Goal: Task Accomplishment & Management: Manage account settings

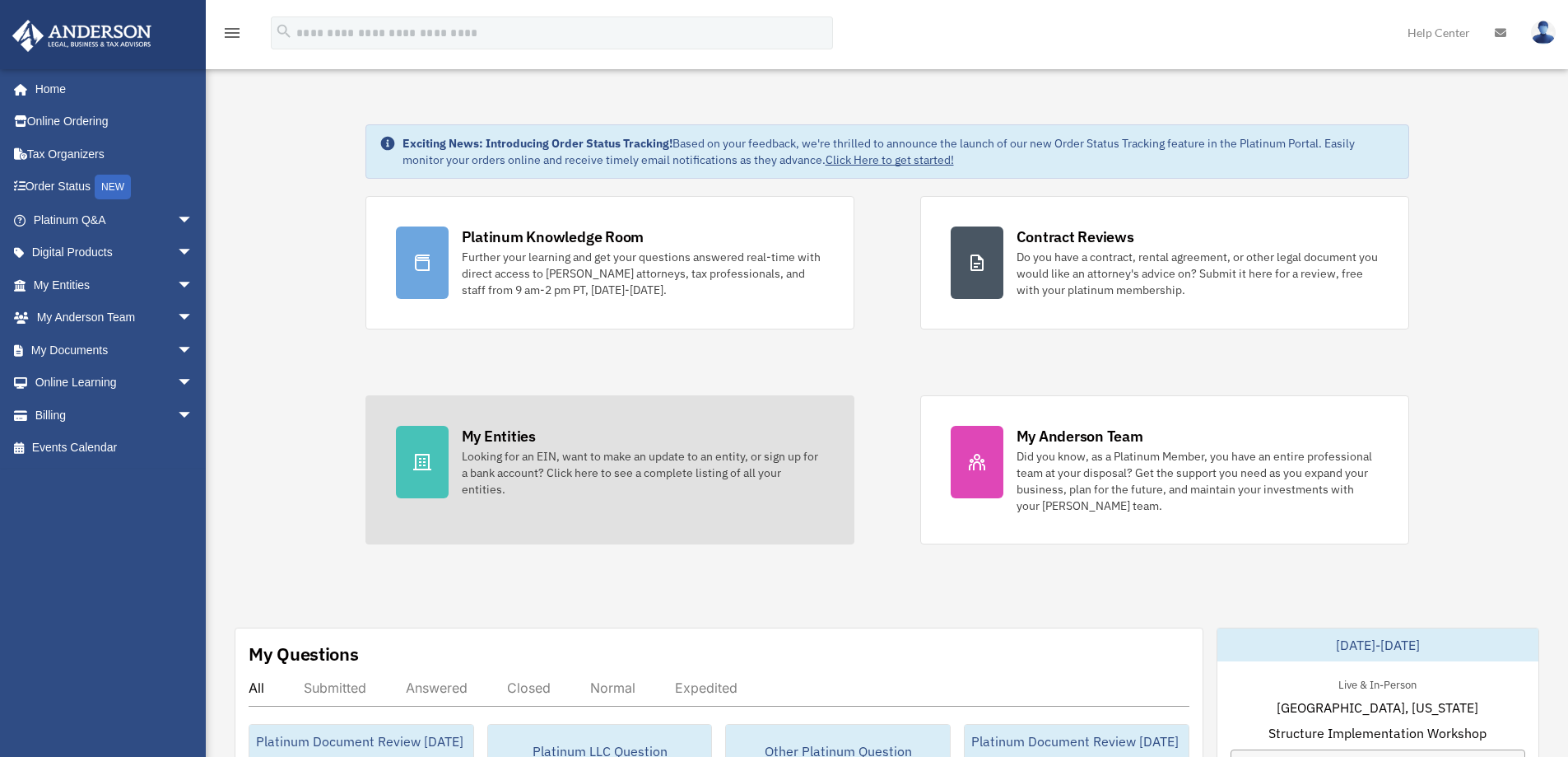
click at [602, 465] on div "Looking for an EIN, want to make an update to an entity, or sign up for a bank …" at bounding box center [643, 473] width 362 height 49
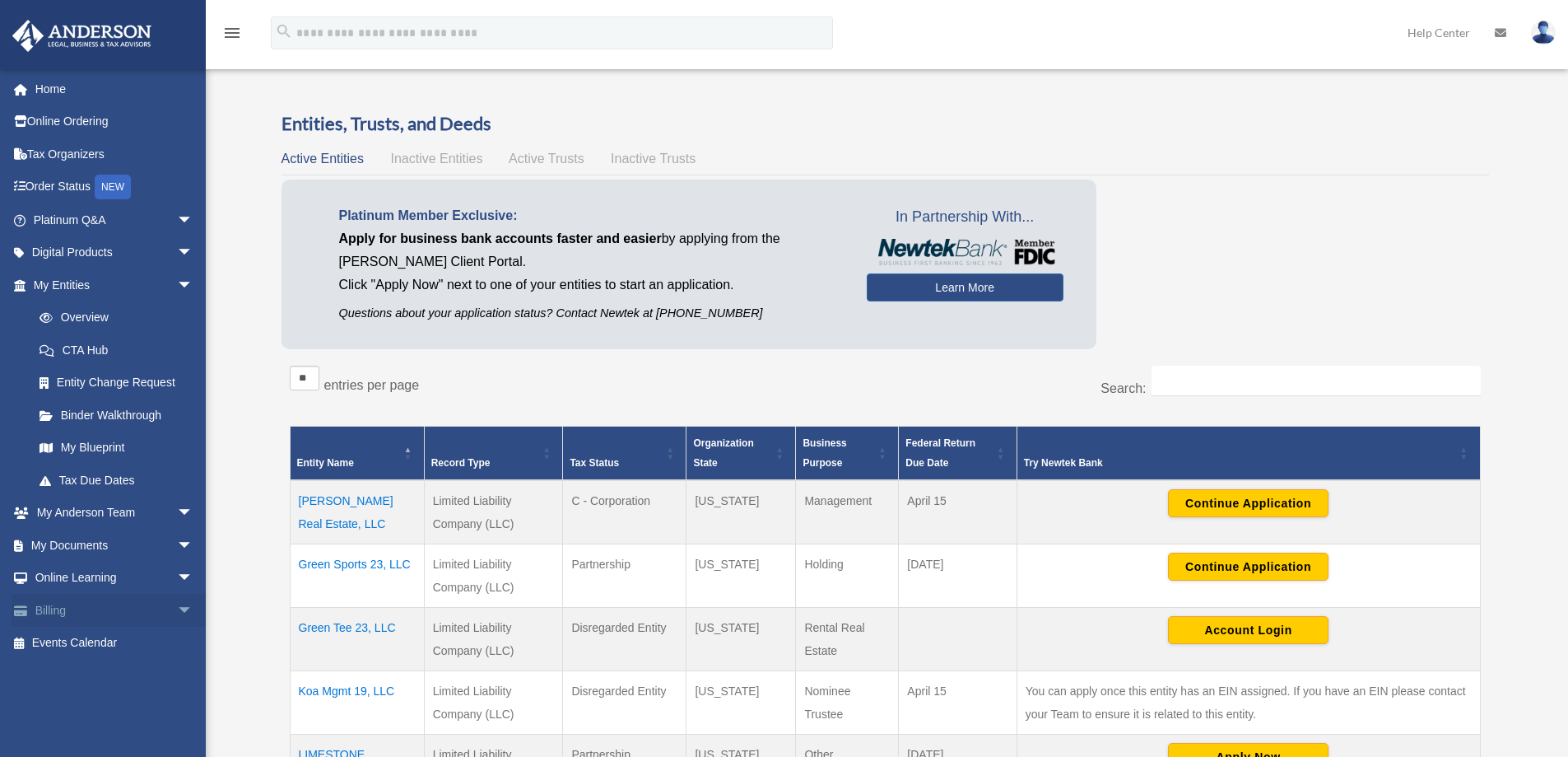
click at [74, 610] on link "Billing arrow_drop_down" at bounding box center [115, 610] width 206 height 33
click at [177, 612] on span "arrow_drop_down" at bounding box center [194, 610] width 33 height 34
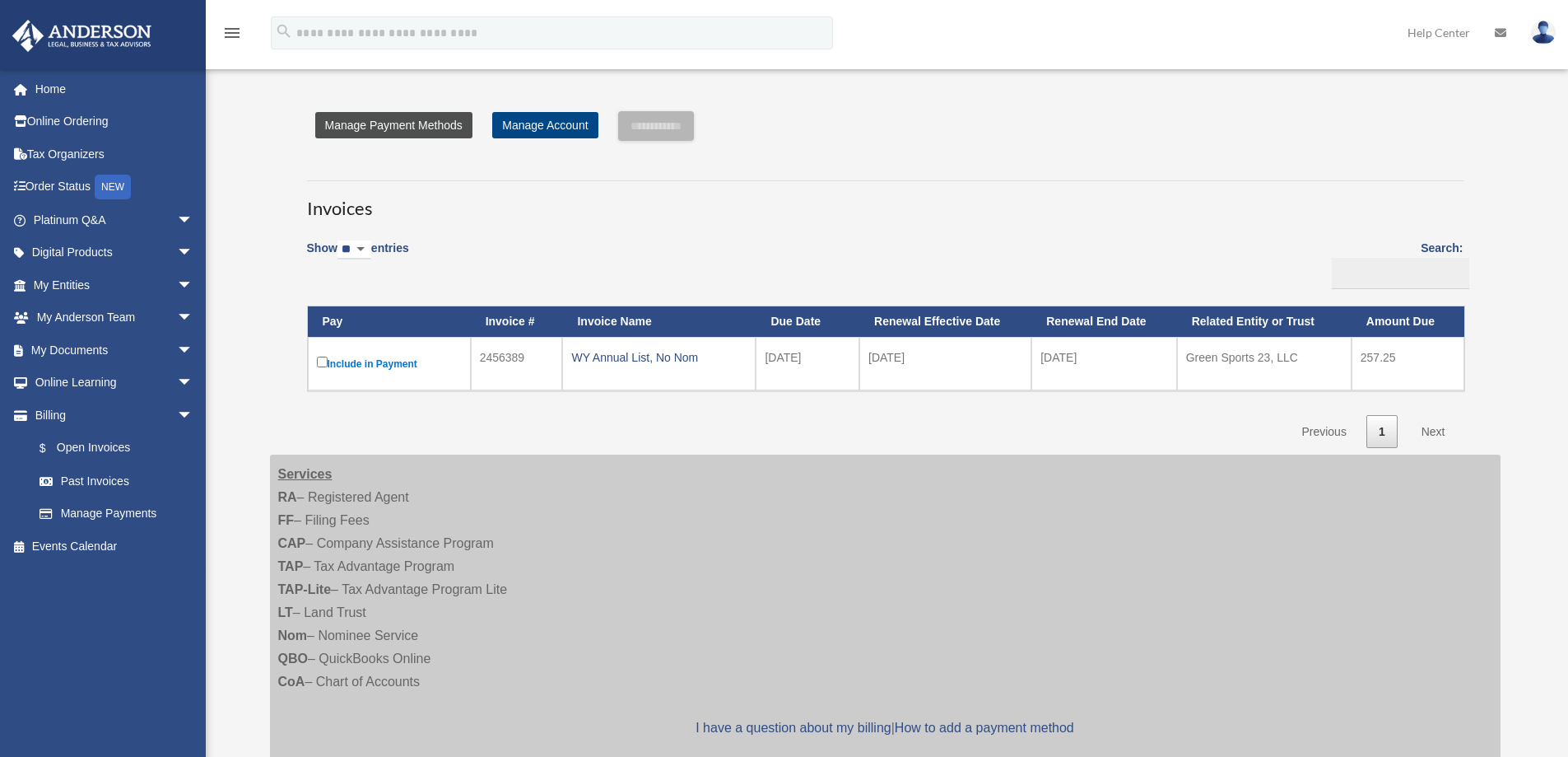
click at [415, 122] on link "Manage Payment Methods" at bounding box center [393, 124] width 157 height 26
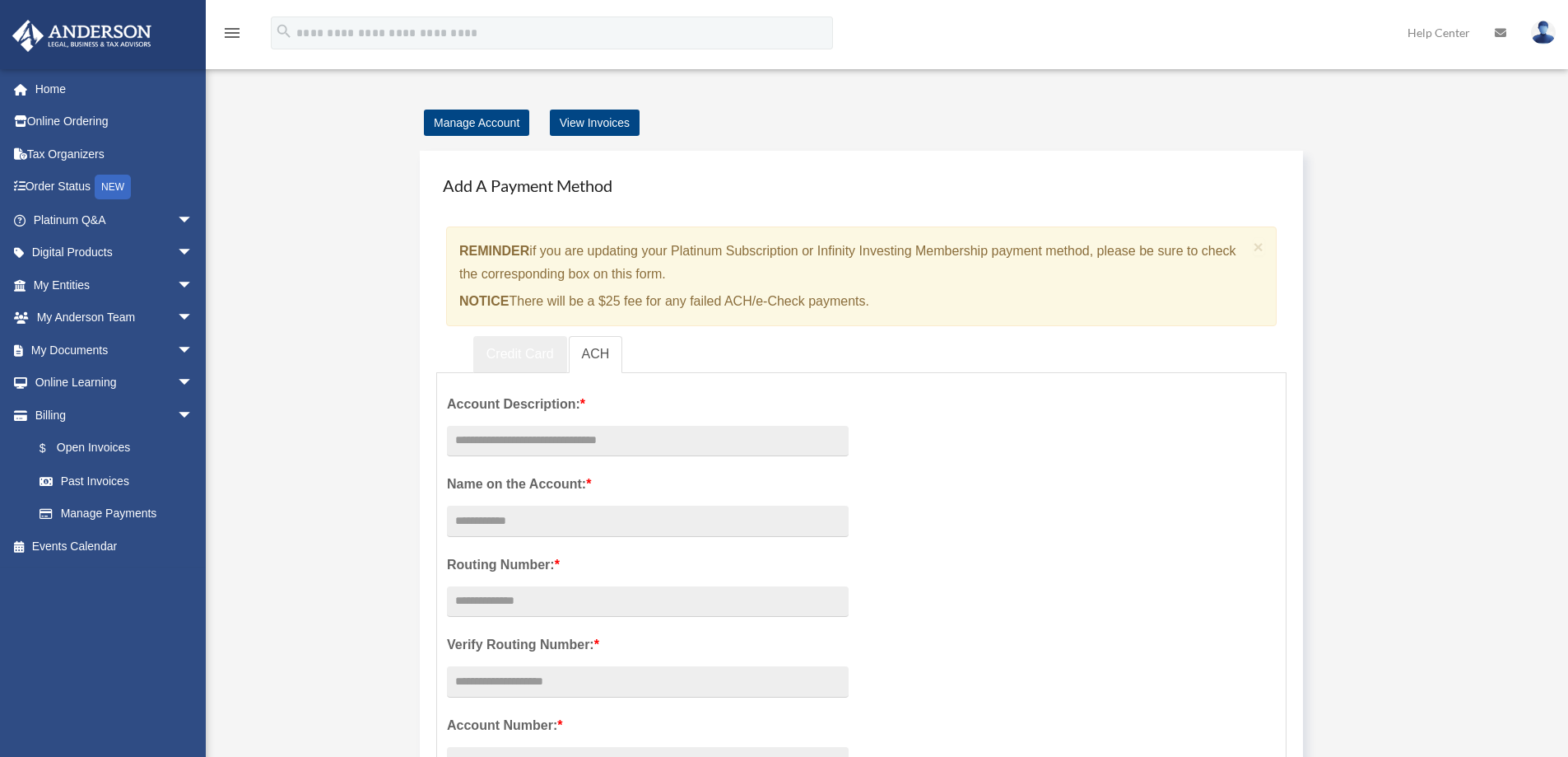
click at [518, 347] on link "Credit Card" at bounding box center [519, 354] width 93 height 37
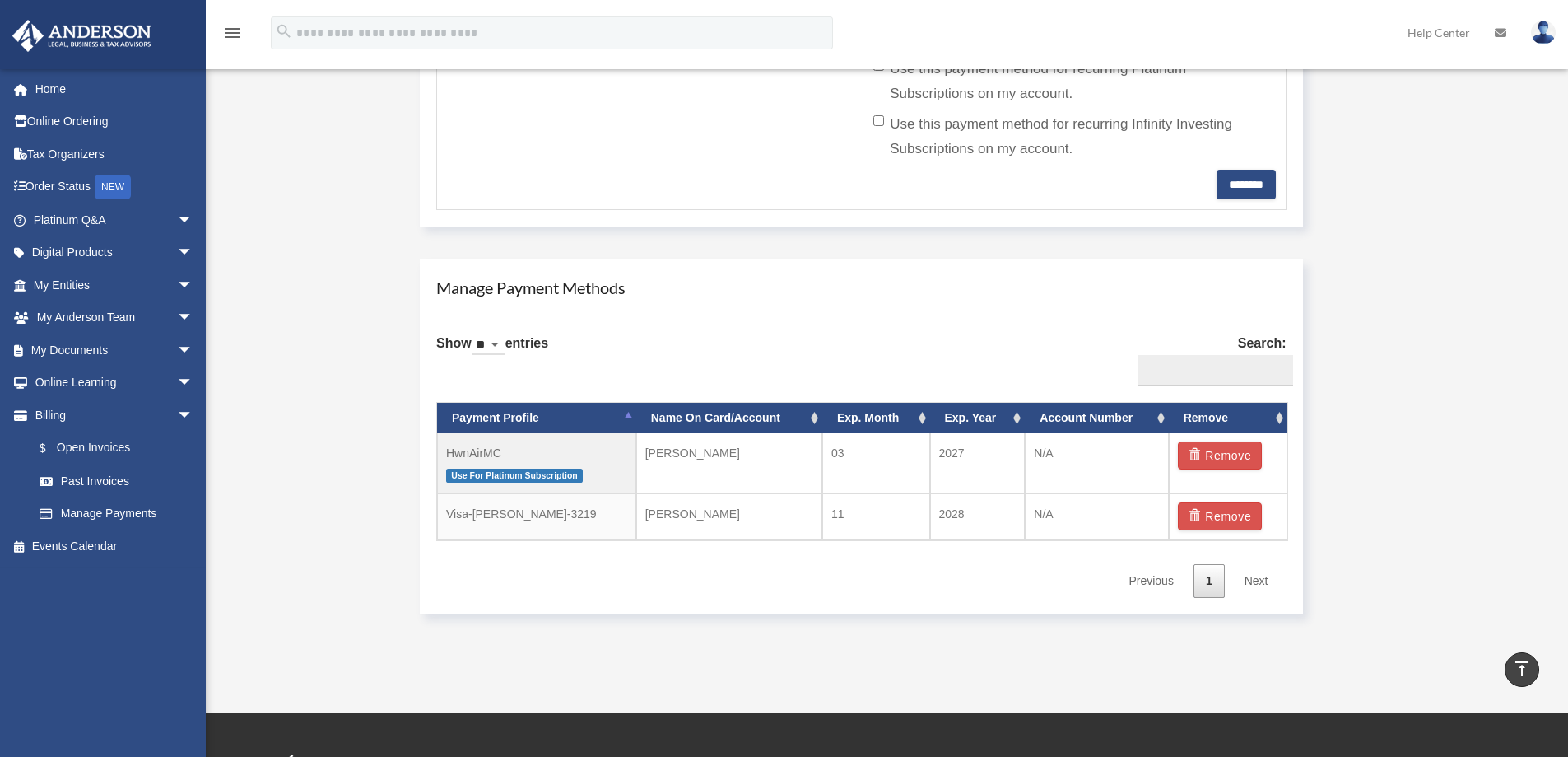
scroll to position [824, 0]
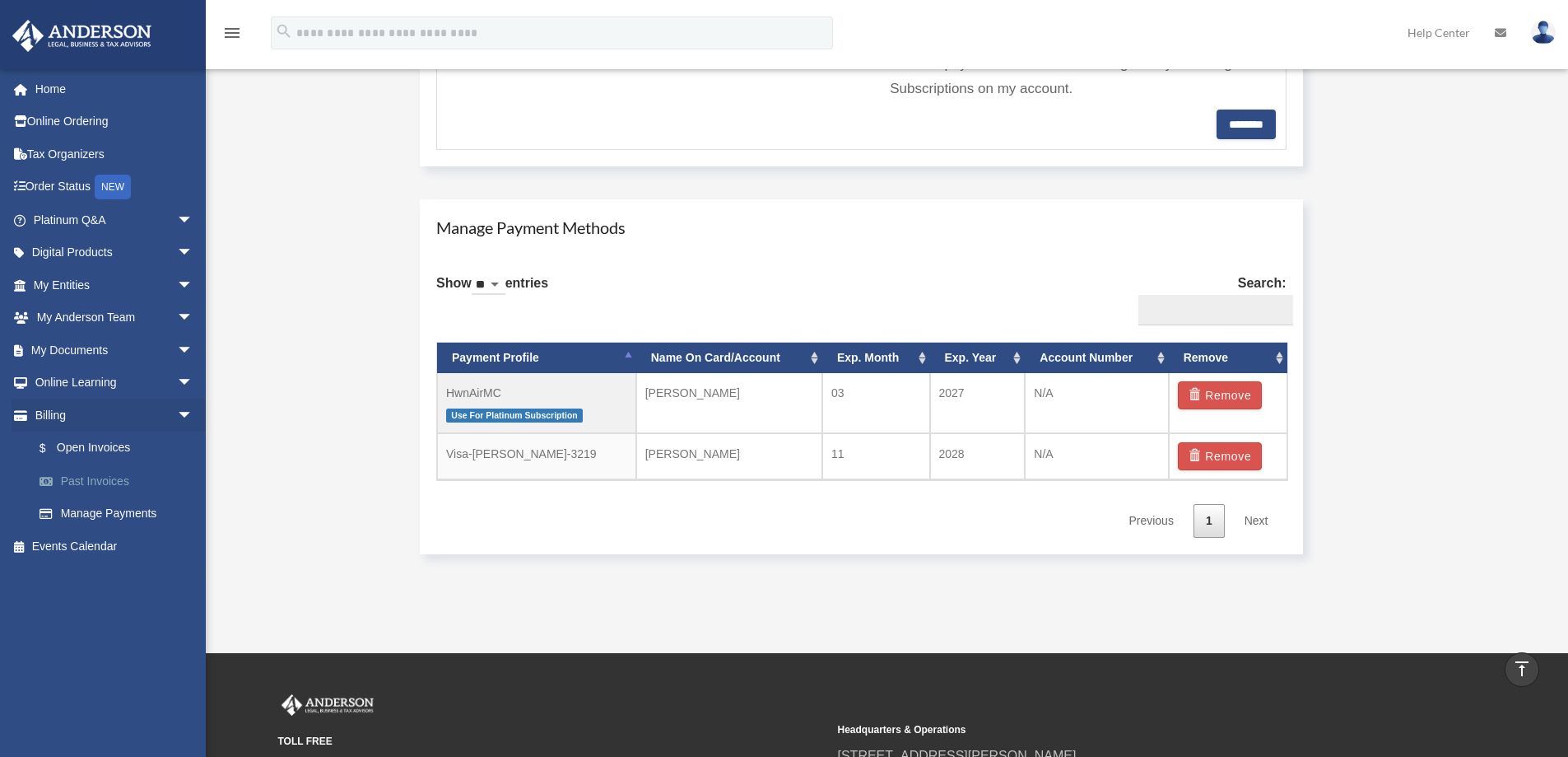
click at [93, 473] on link "Past Invoices" at bounding box center [120, 481] width 195 height 33
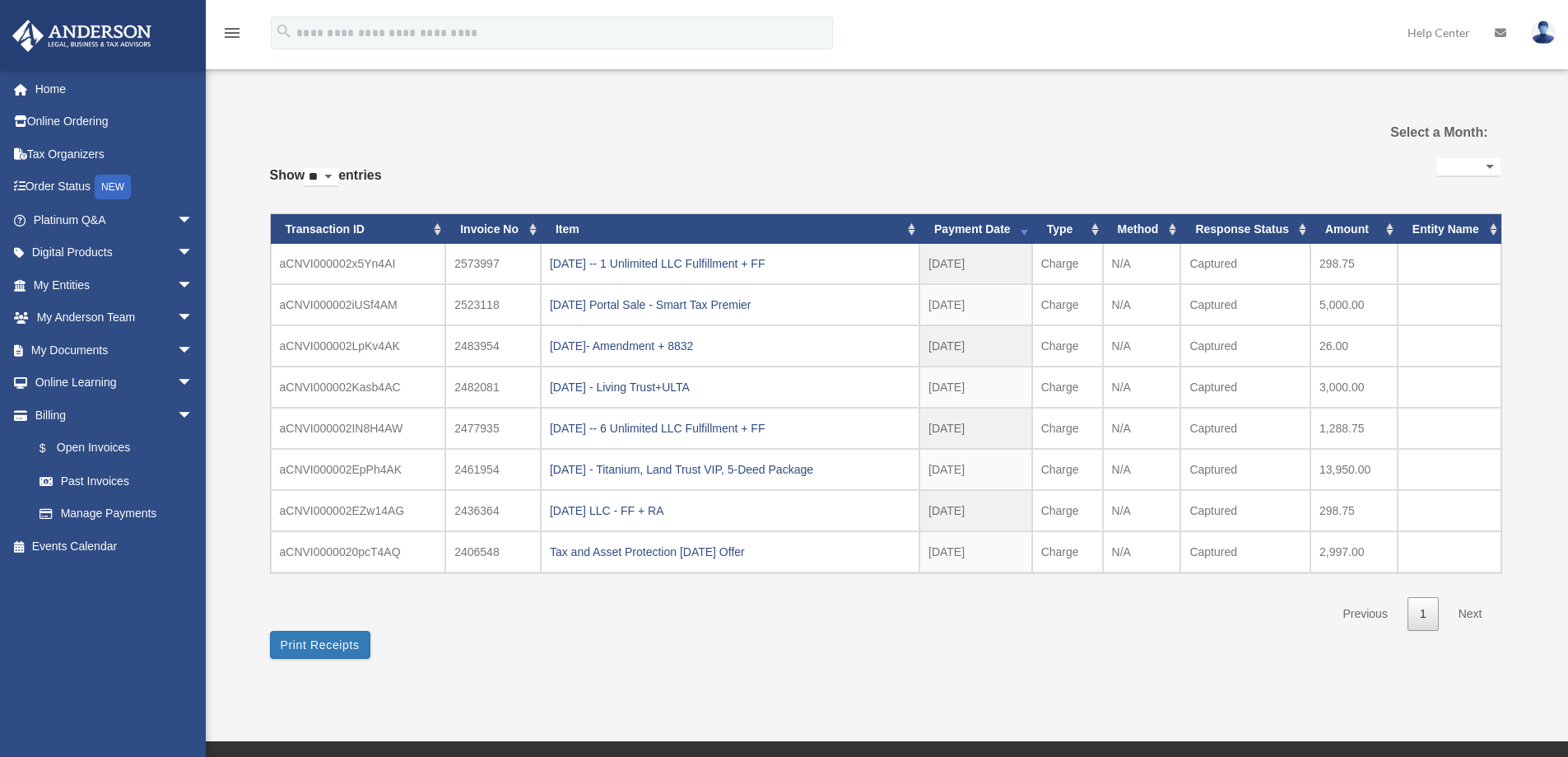
select select
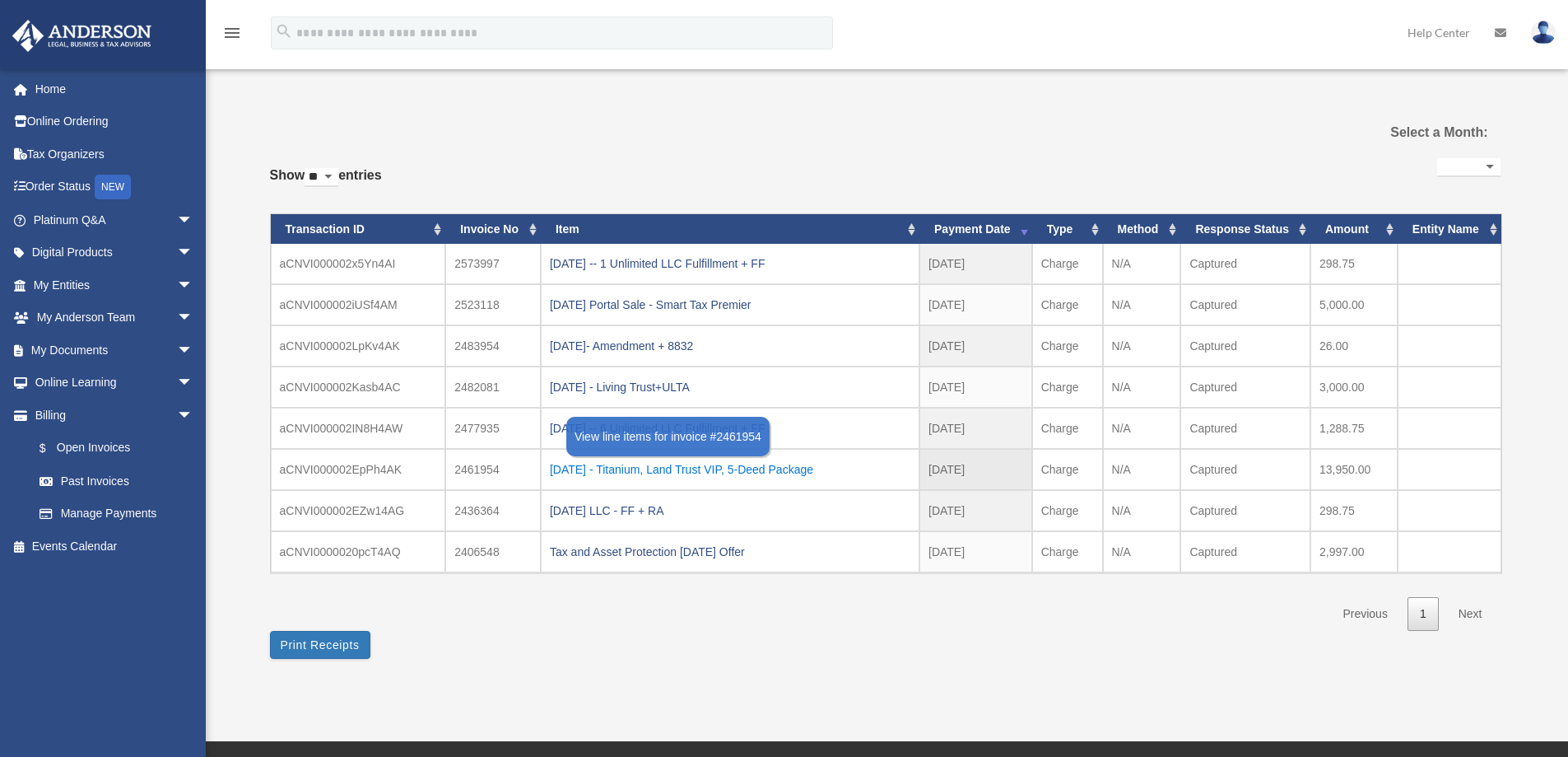
click at [713, 471] on div "[DATE] - Titanium, Land Trust VIP, 5-Deed Package" at bounding box center [730, 470] width 360 height 23
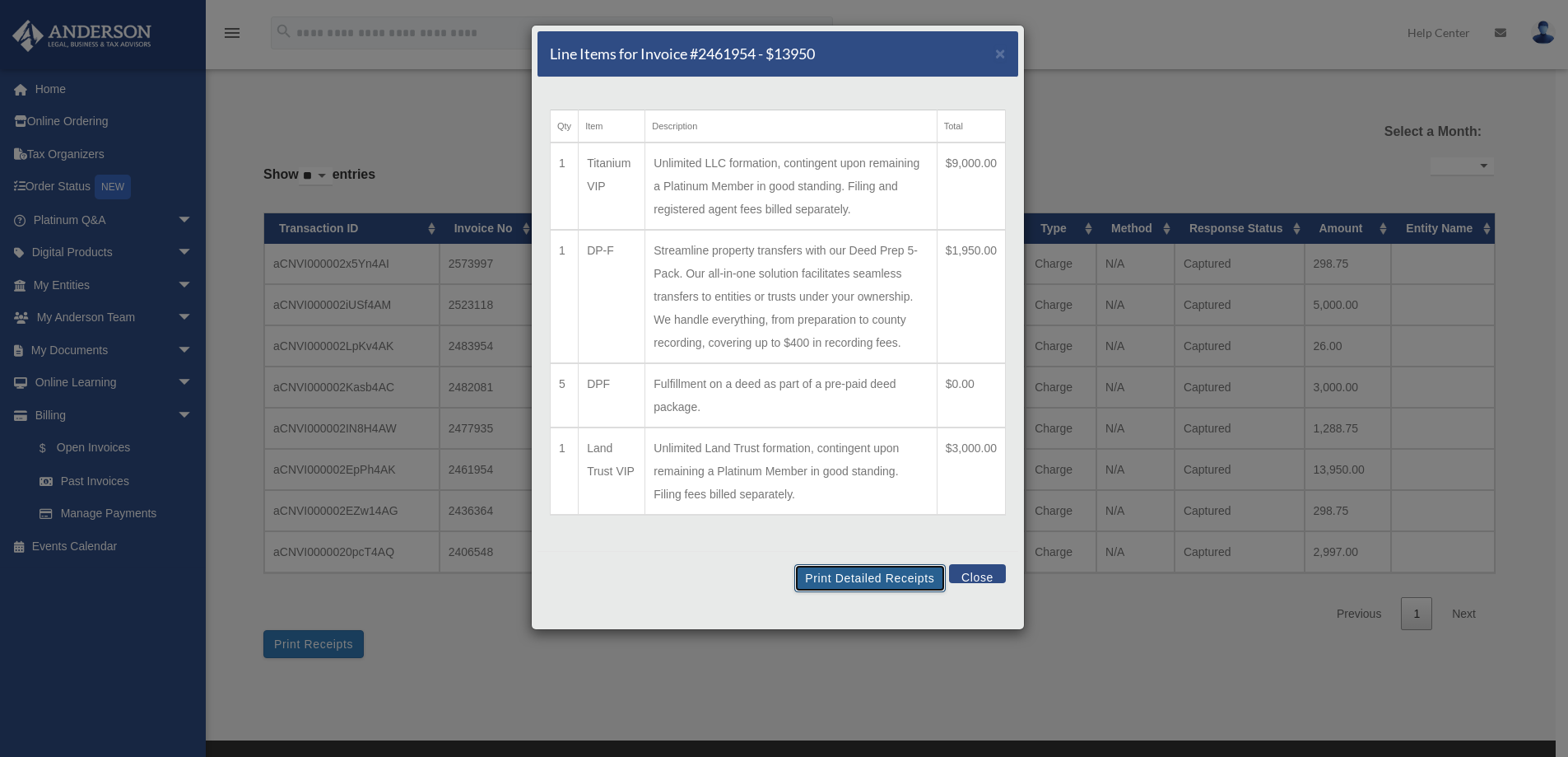
click at [904, 579] on button "Print Detailed Receipts" at bounding box center [869, 578] width 150 height 28
click at [976, 574] on button "Close" at bounding box center [977, 574] width 57 height 19
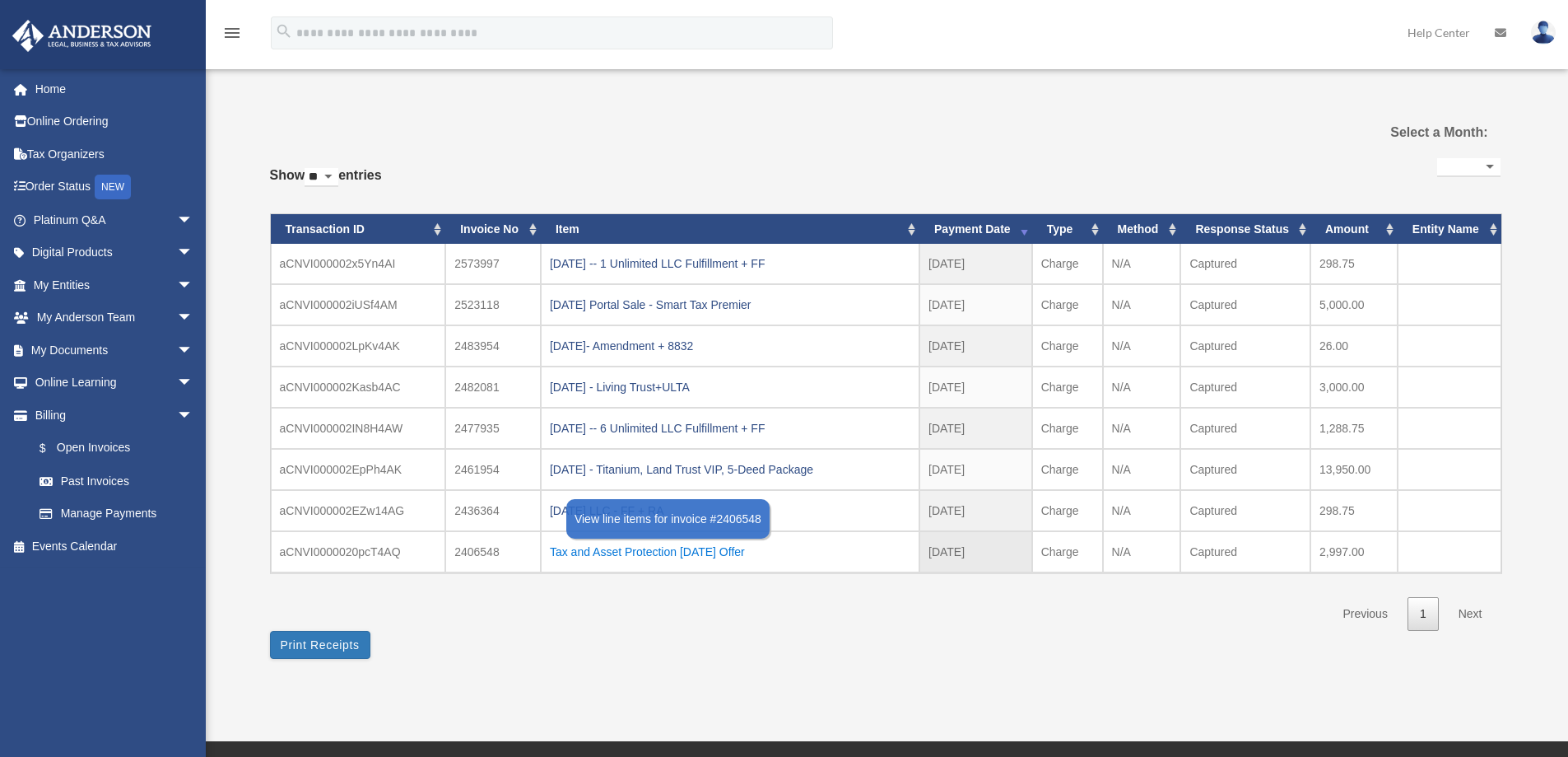
click at [668, 554] on div "Tax and Asset Protection [DATE] Offer" at bounding box center [730, 552] width 360 height 23
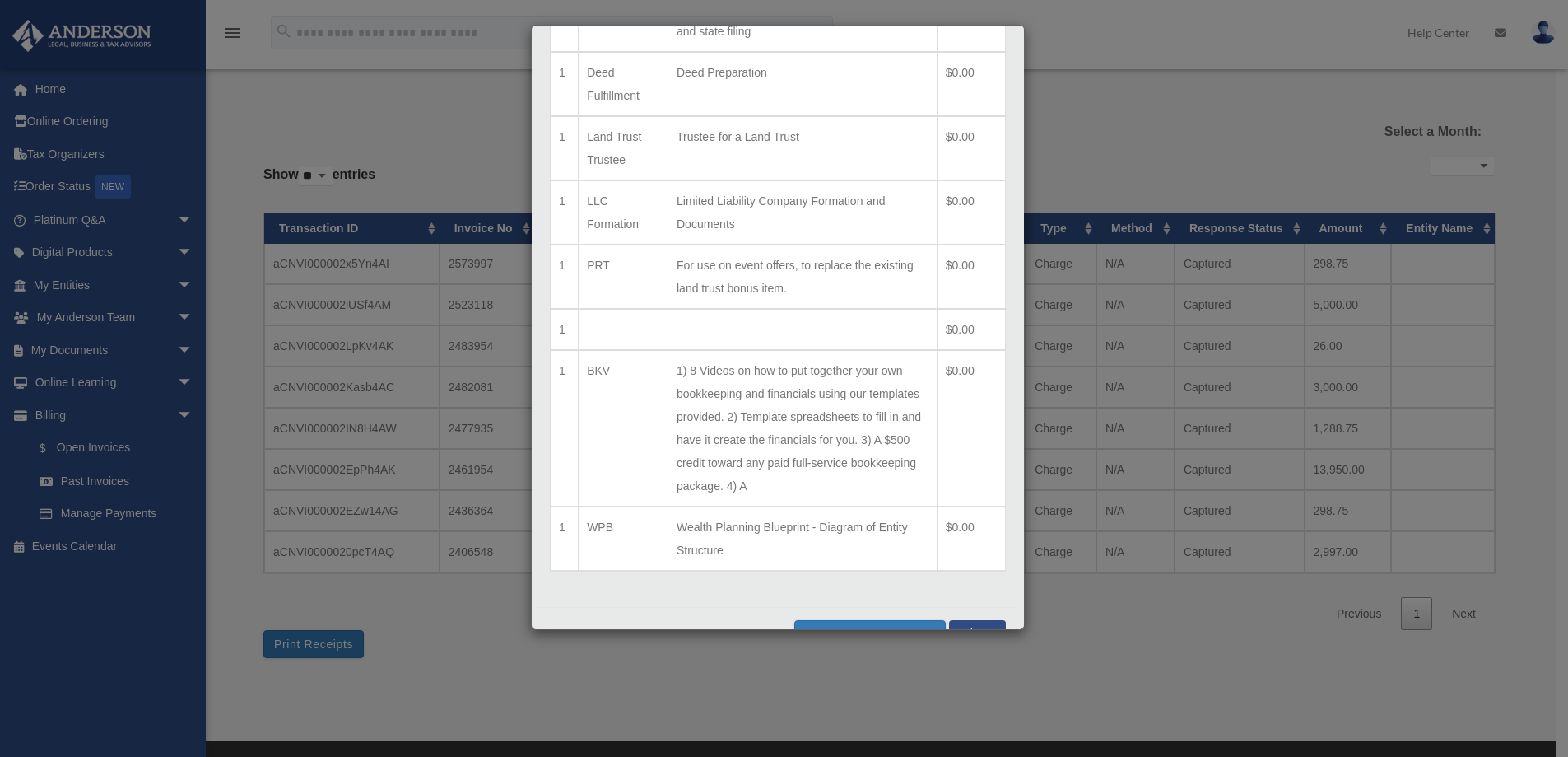
scroll to position [569, 0]
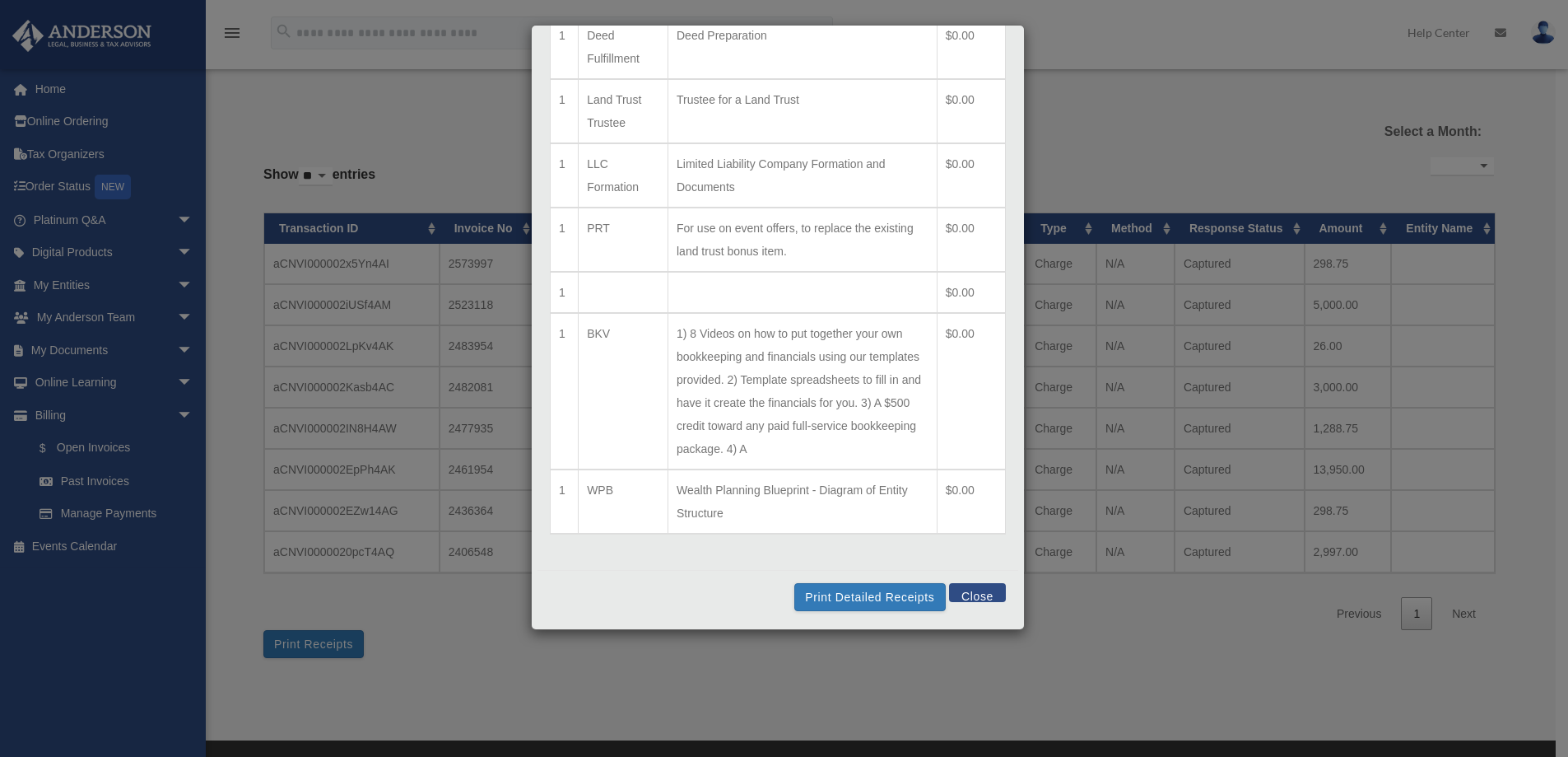
click at [969, 595] on button "Close" at bounding box center [977, 593] width 57 height 19
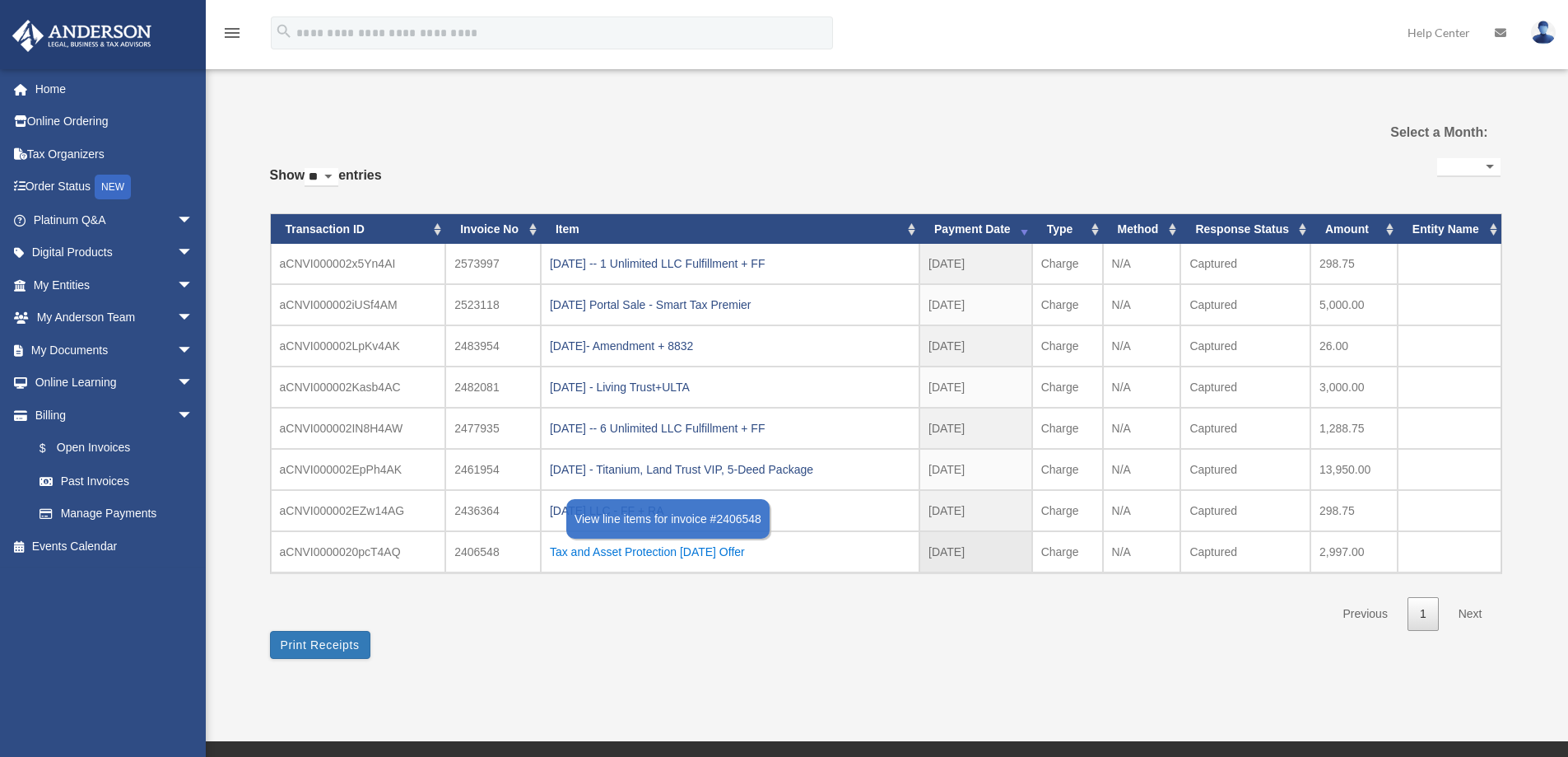
click at [695, 551] on div "Tax and Asset Protection [DATE] Offer" at bounding box center [730, 552] width 360 height 23
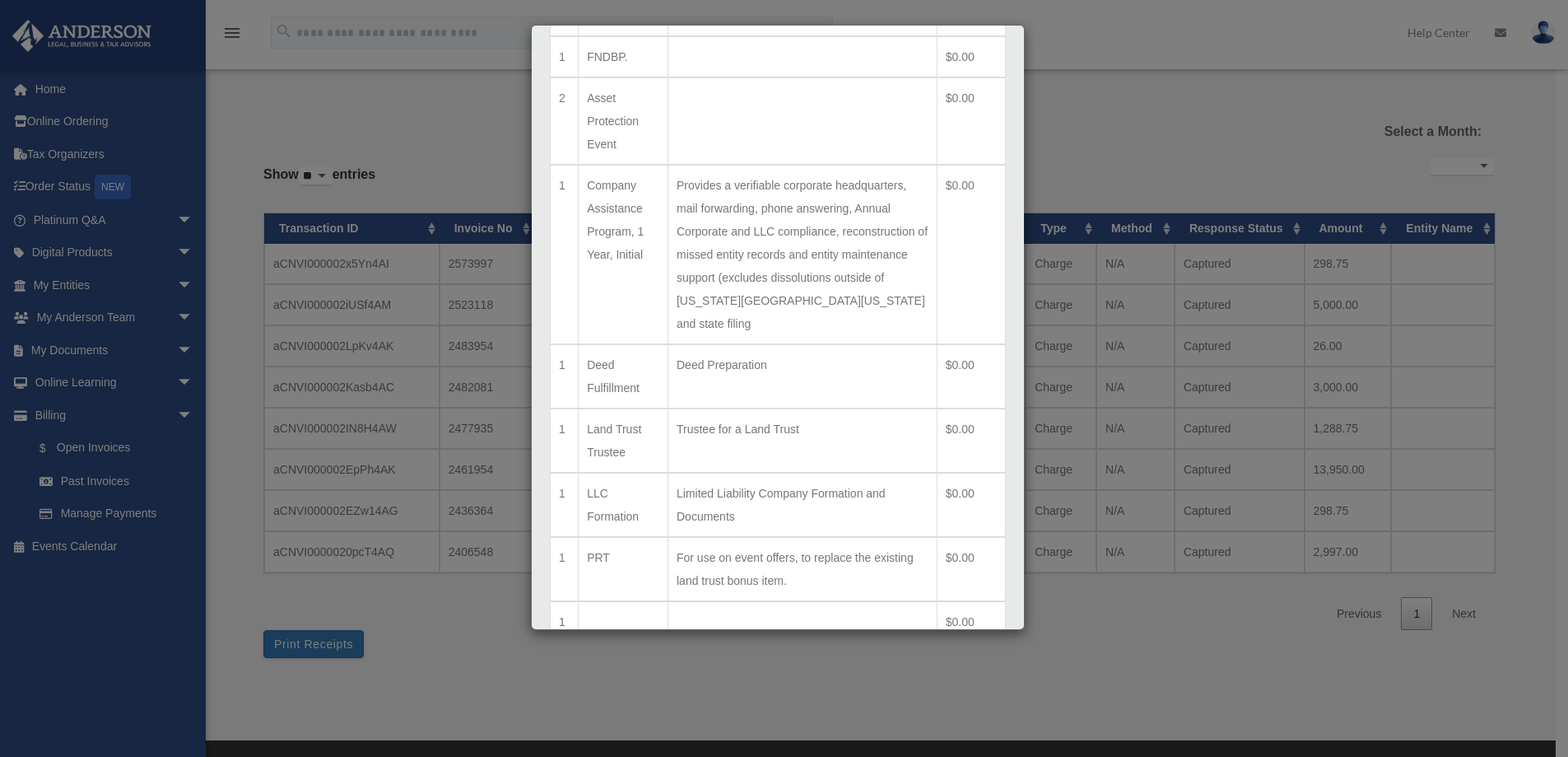
scroll to position [0, 0]
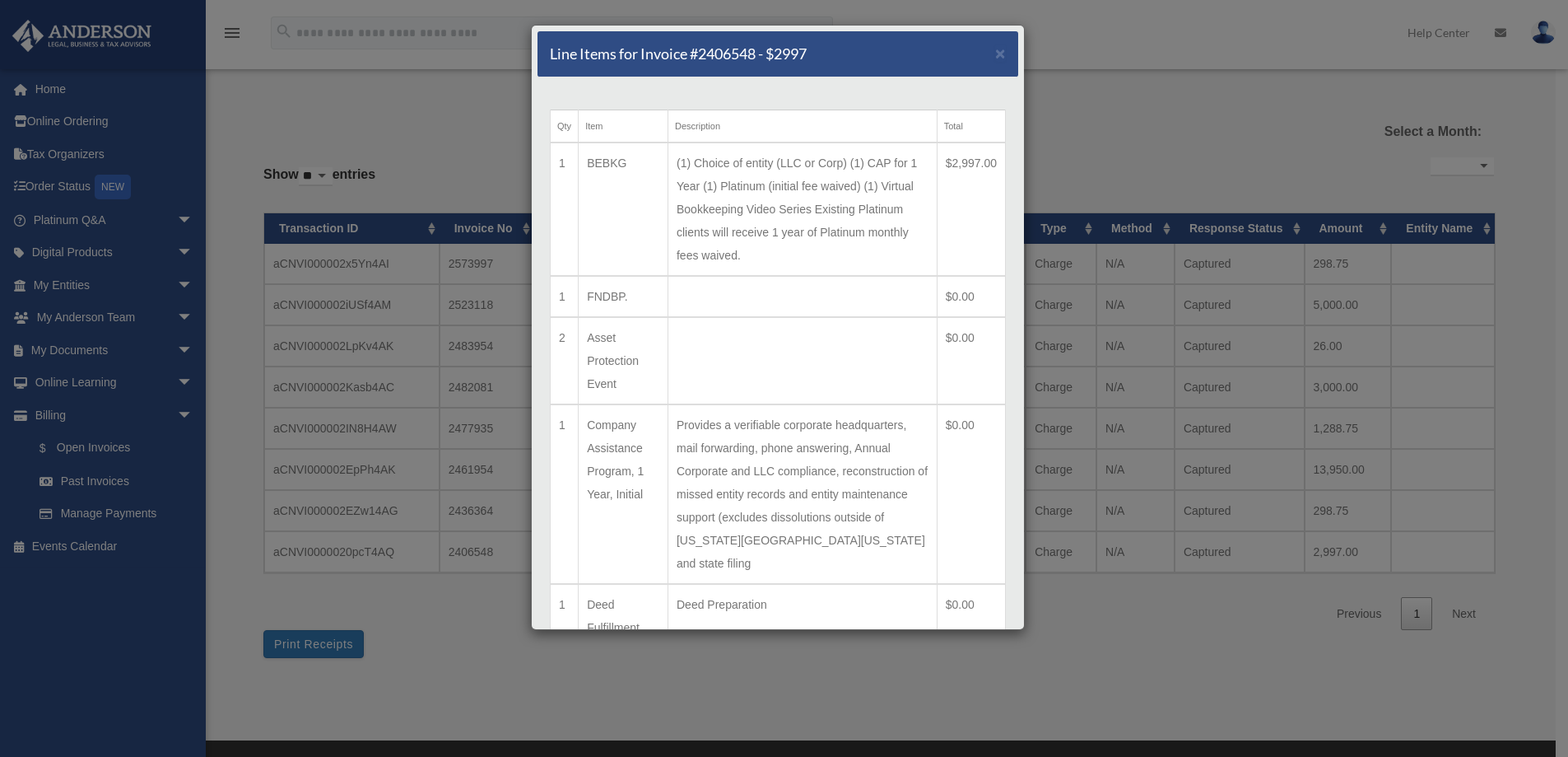
click at [314, 648] on div "Line Items for Invoice #2406548 - $2997 × Qty Item Description Total 1 BEBKG (1…" at bounding box center [784, 378] width 1568 height 757
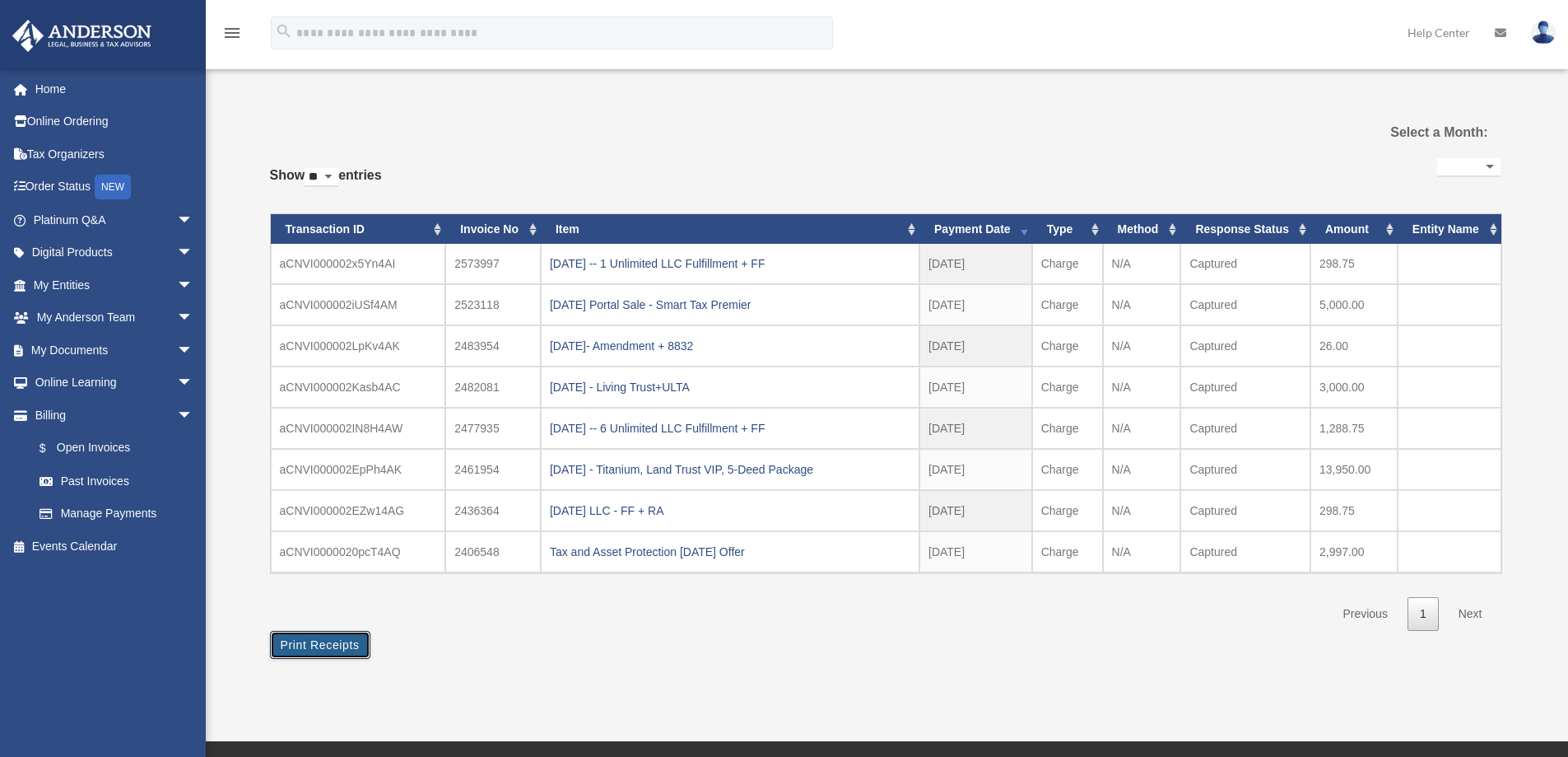
click at [314, 648] on button "Print Receipts" at bounding box center [320, 644] width 100 height 28
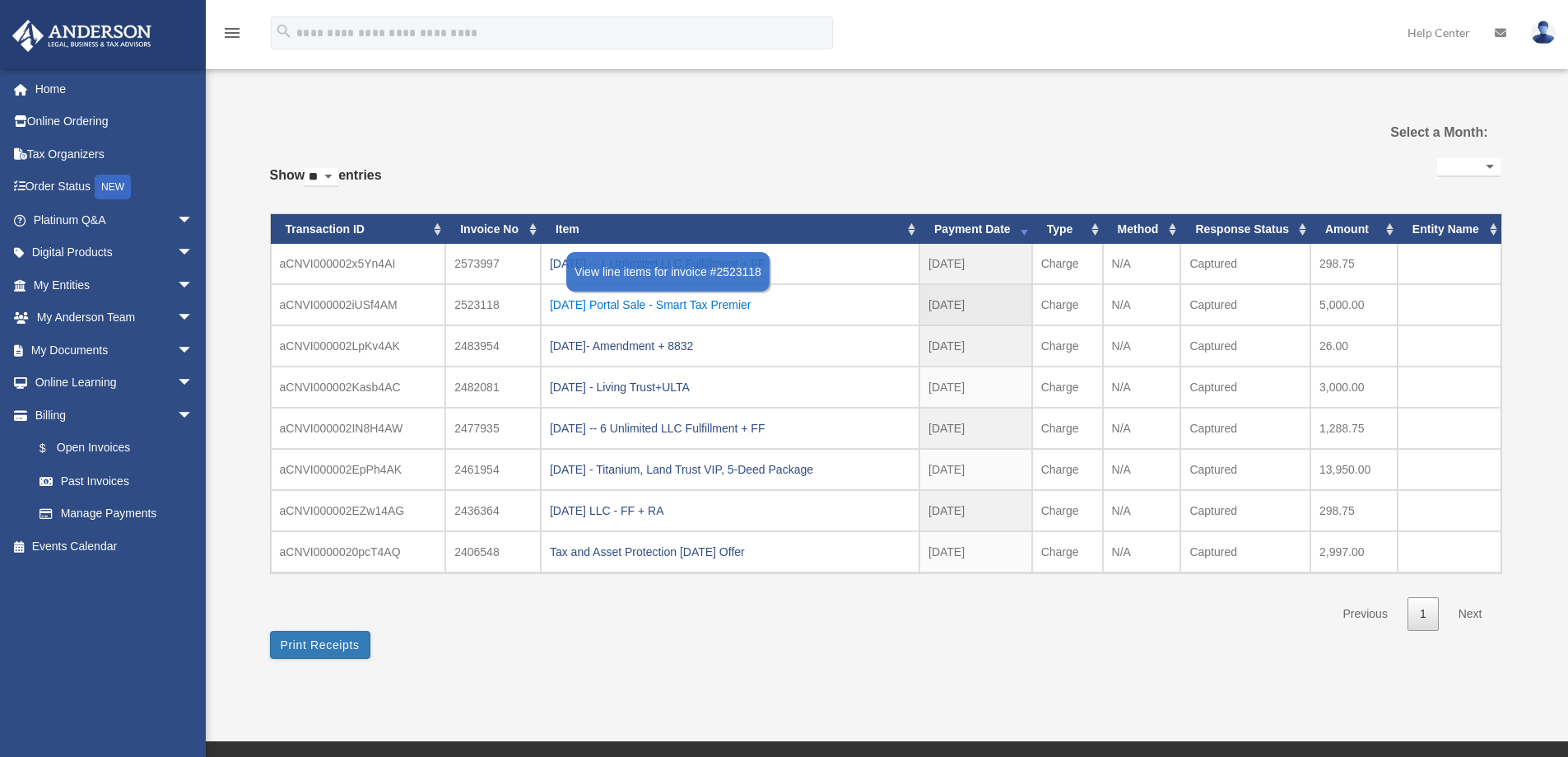
click at [698, 306] on div "[DATE] Portal Sale - Smart Tax Premier" at bounding box center [730, 305] width 360 height 23
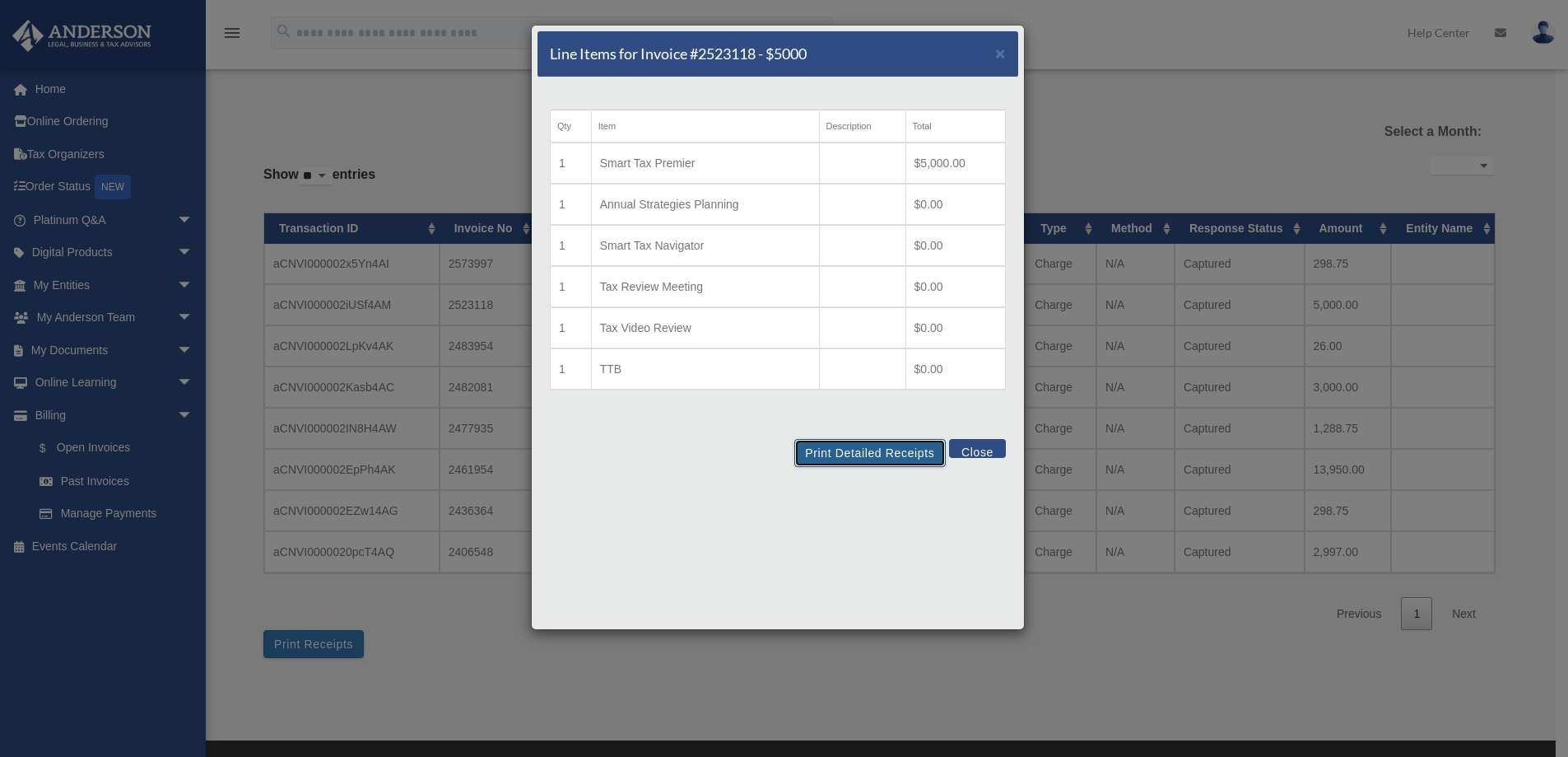
click at [860, 455] on button "Print Detailed Receipts" at bounding box center [869, 452] width 150 height 28
click at [975, 447] on button "Close" at bounding box center [977, 448] width 57 height 19
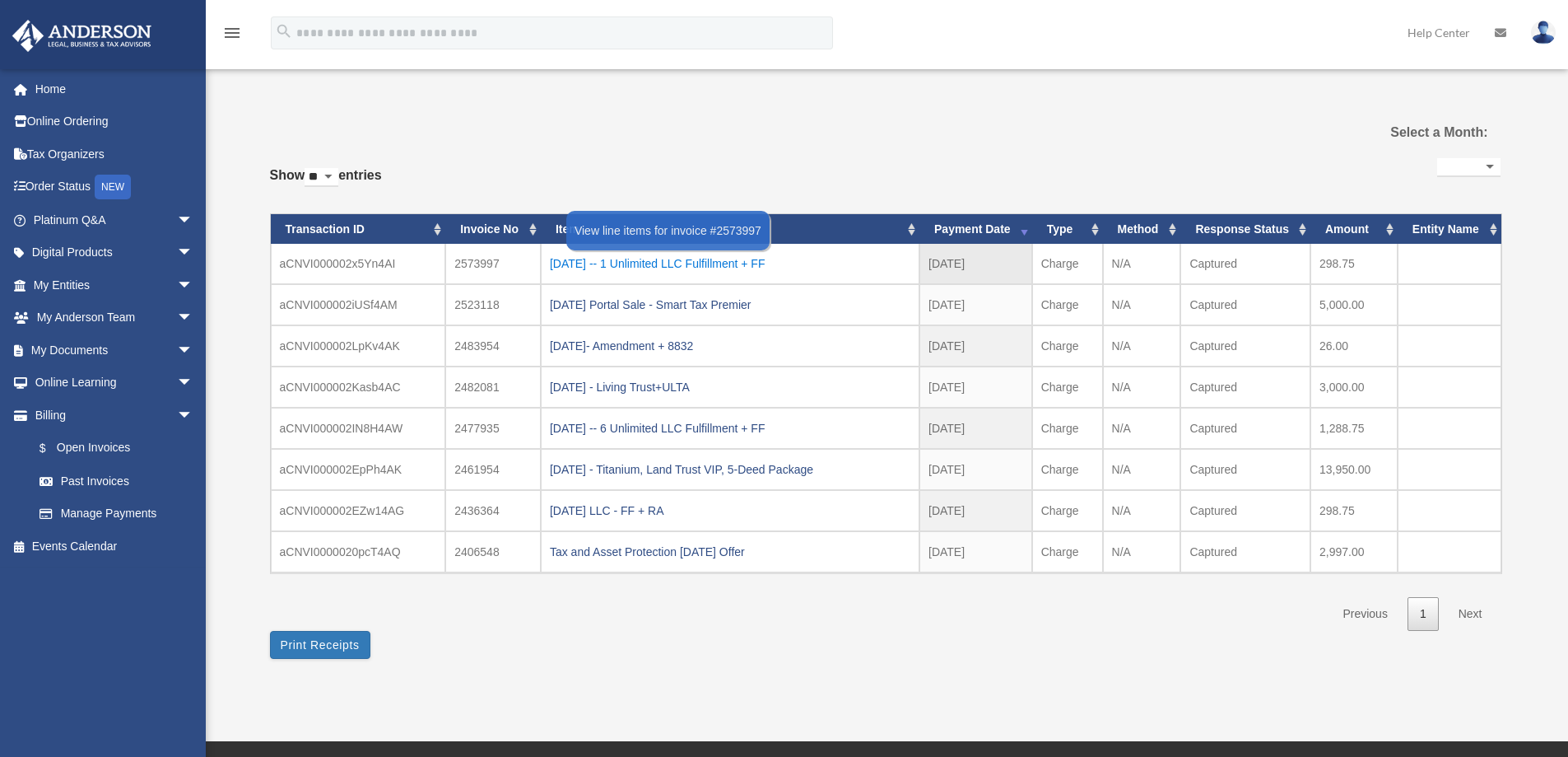
click at [729, 264] on div "[DATE] -- 1 Unlimited LLC Fulfillment + FF" at bounding box center [730, 263] width 360 height 23
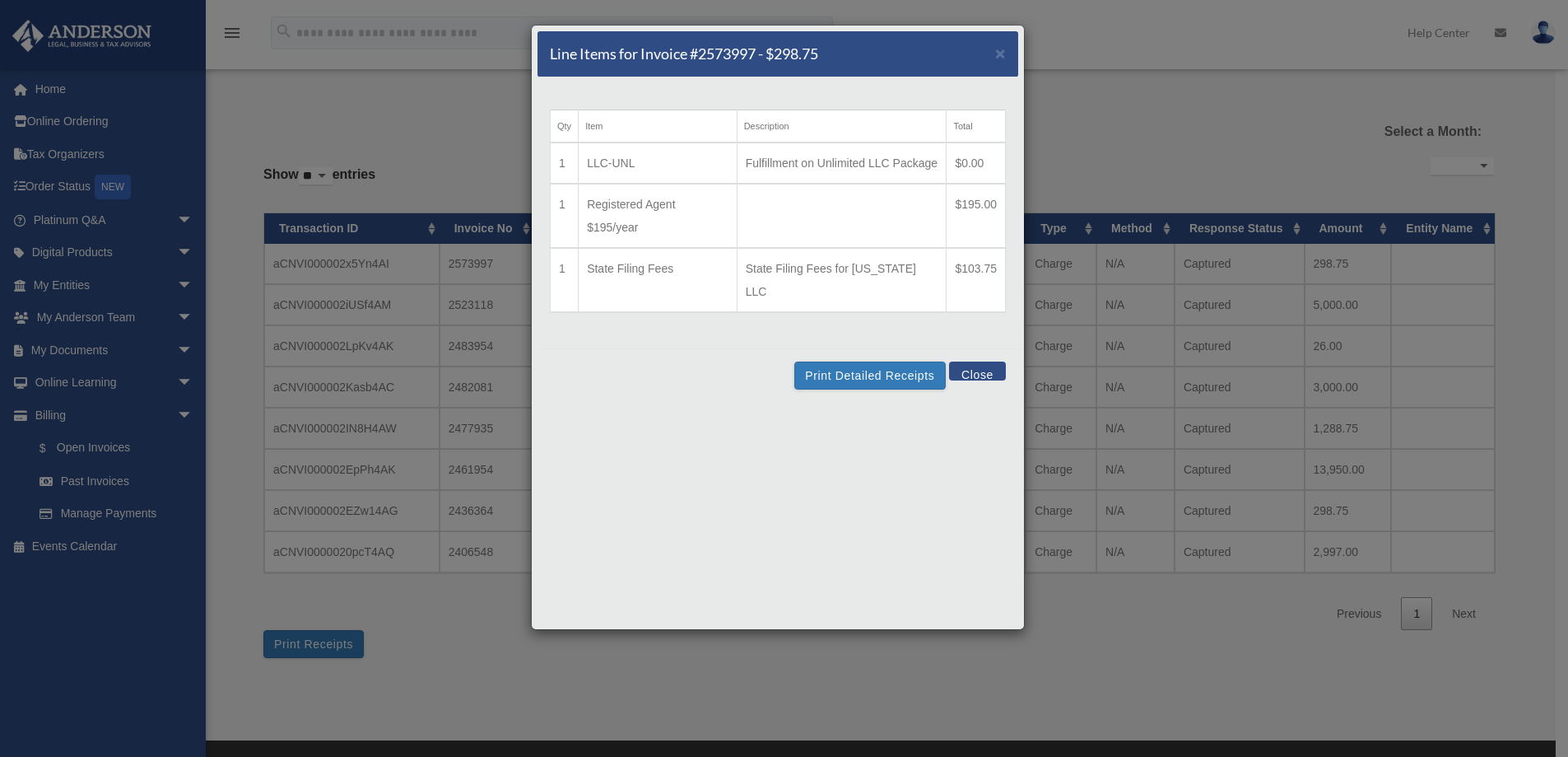
click at [985, 371] on button "Close" at bounding box center [977, 371] width 57 height 19
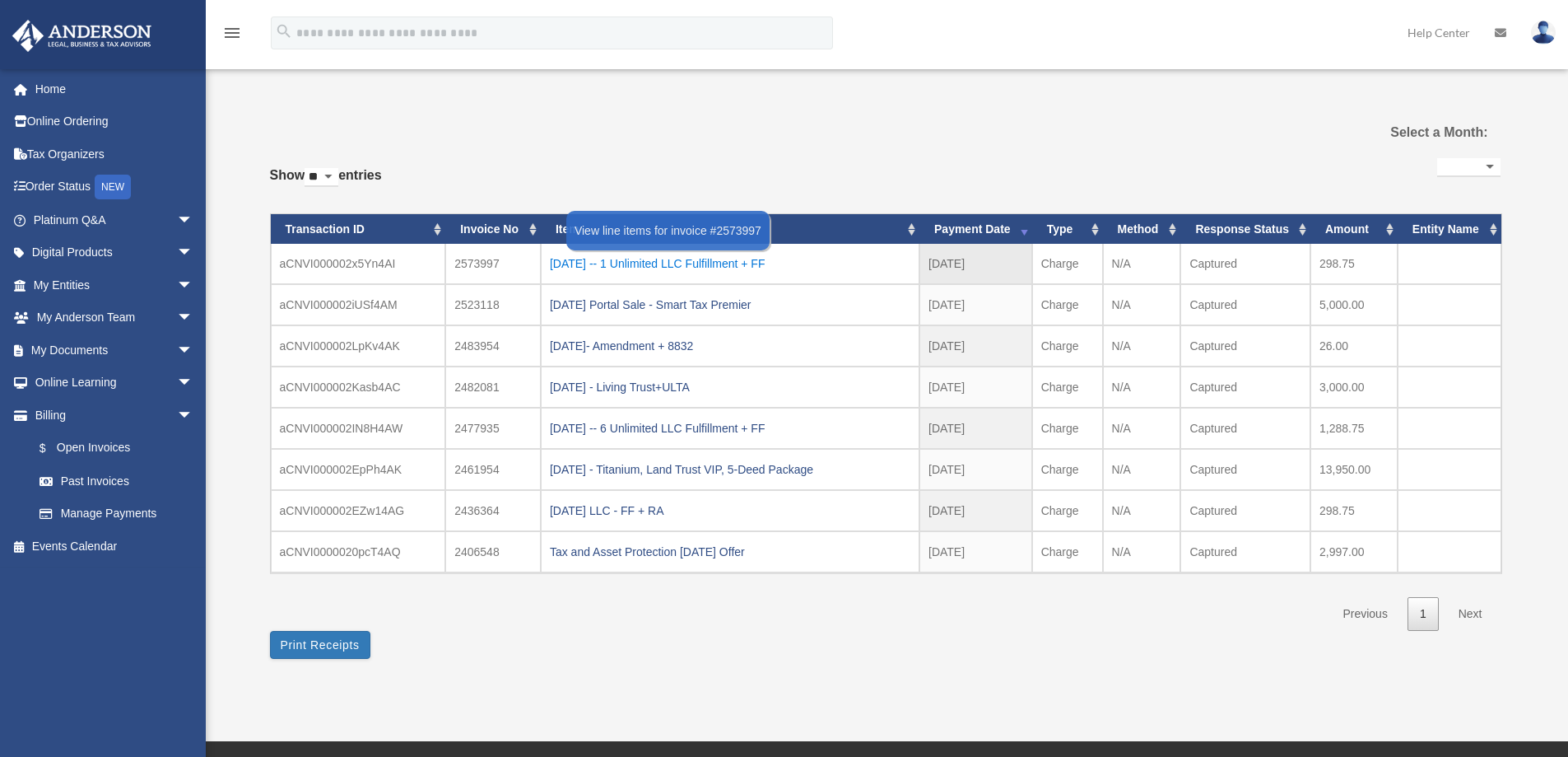
click at [679, 268] on div "[DATE] -- 1 Unlimited LLC Fulfillment + FF" at bounding box center [730, 263] width 360 height 23
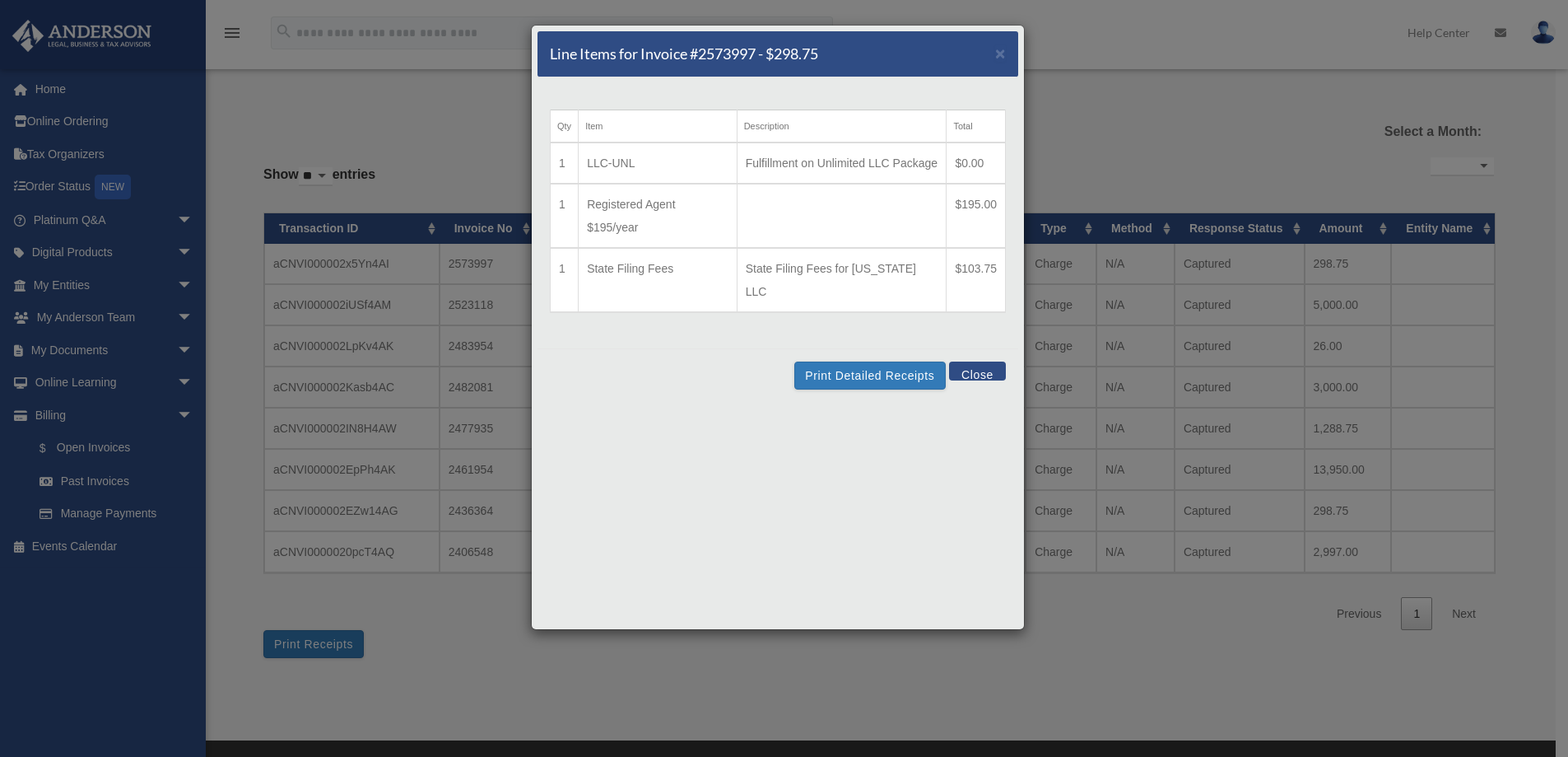
click at [972, 369] on button "Close" at bounding box center [977, 371] width 57 height 19
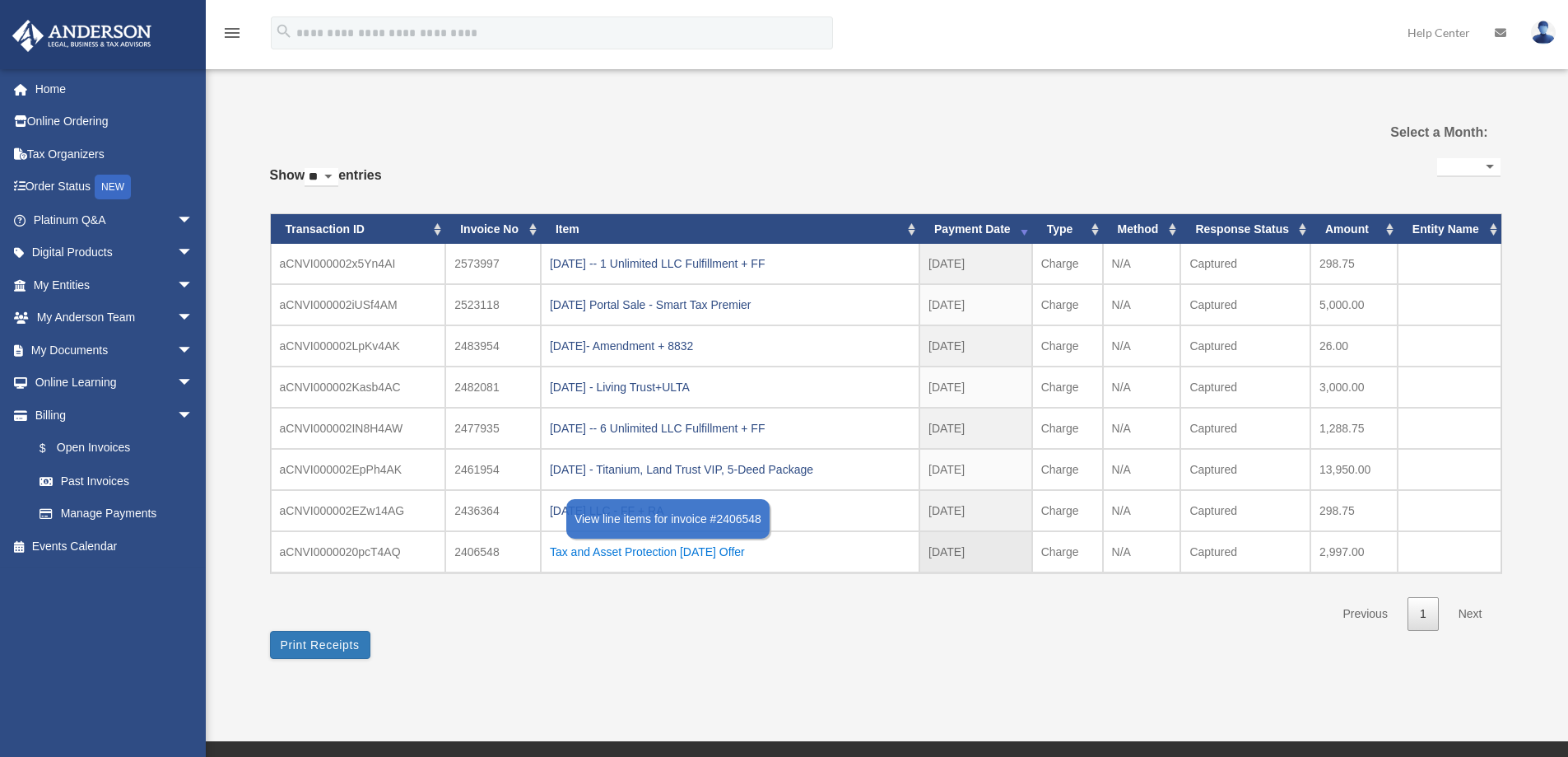
click at [666, 555] on div "Tax and Asset Protection [DATE] Offer" at bounding box center [730, 552] width 360 height 23
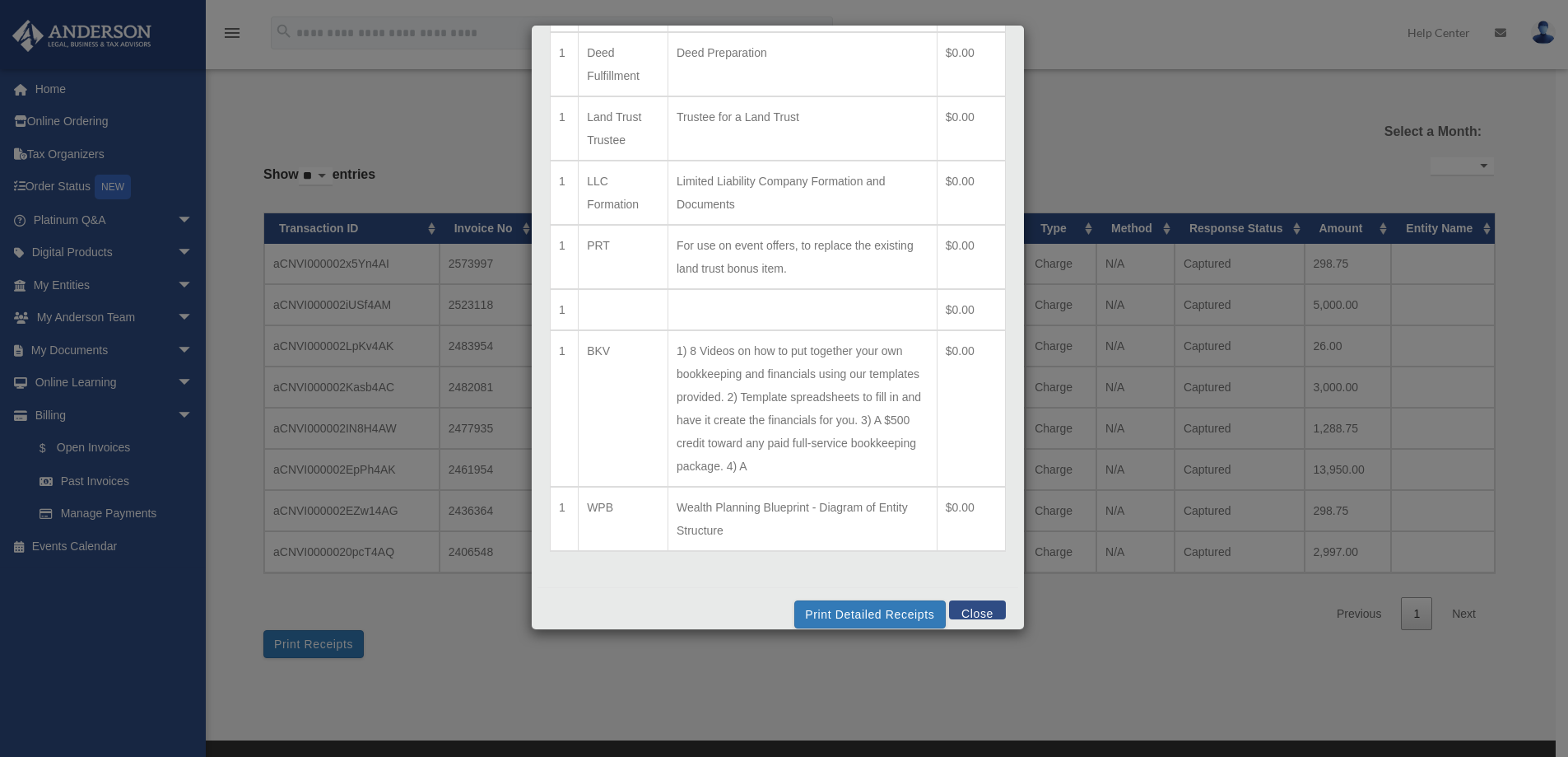
scroll to position [569, 0]
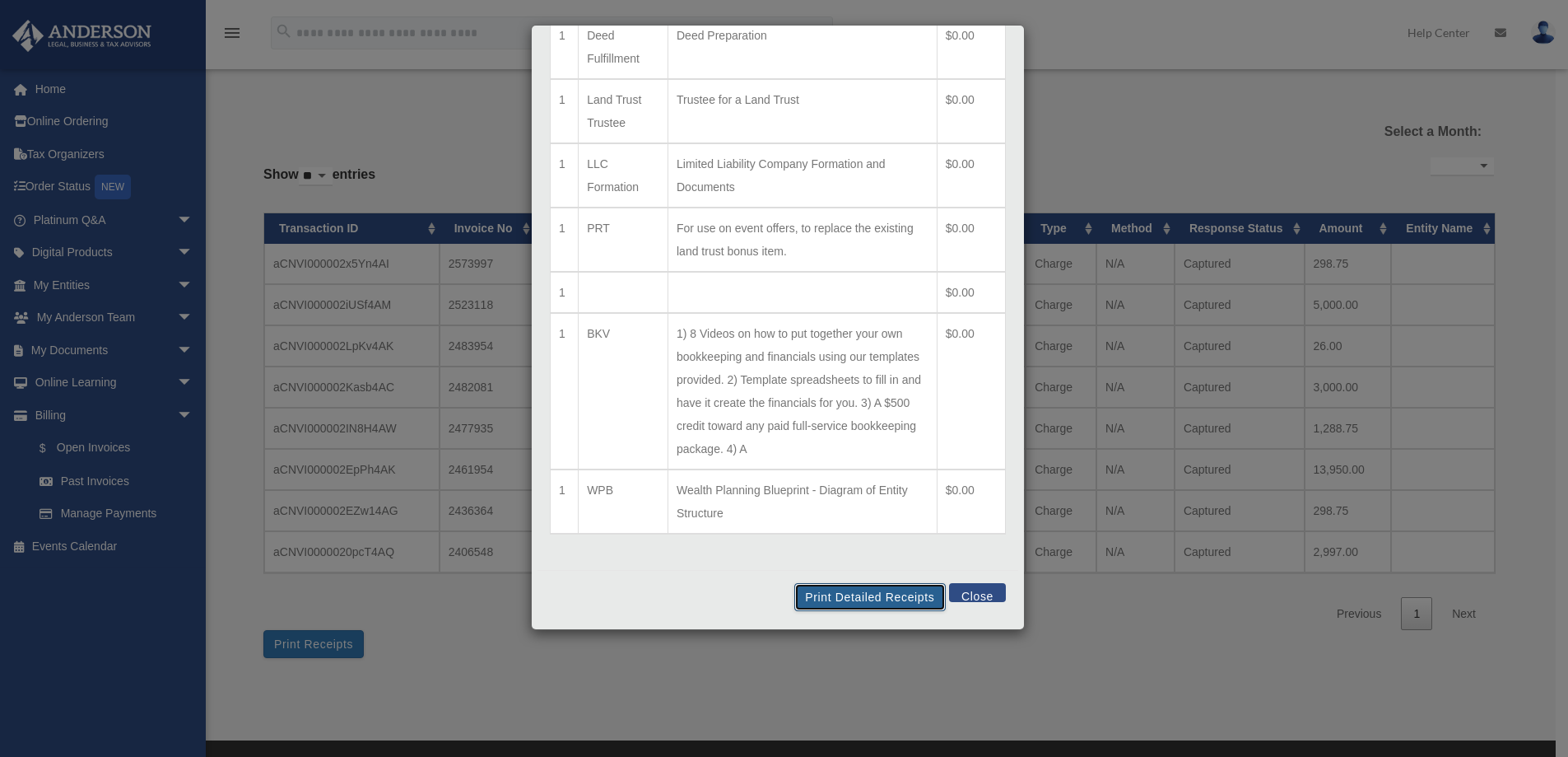
click at [870, 601] on button "Print Detailed Receipts" at bounding box center [869, 597] width 150 height 28
click at [981, 595] on button "Close" at bounding box center [977, 593] width 57 height 19
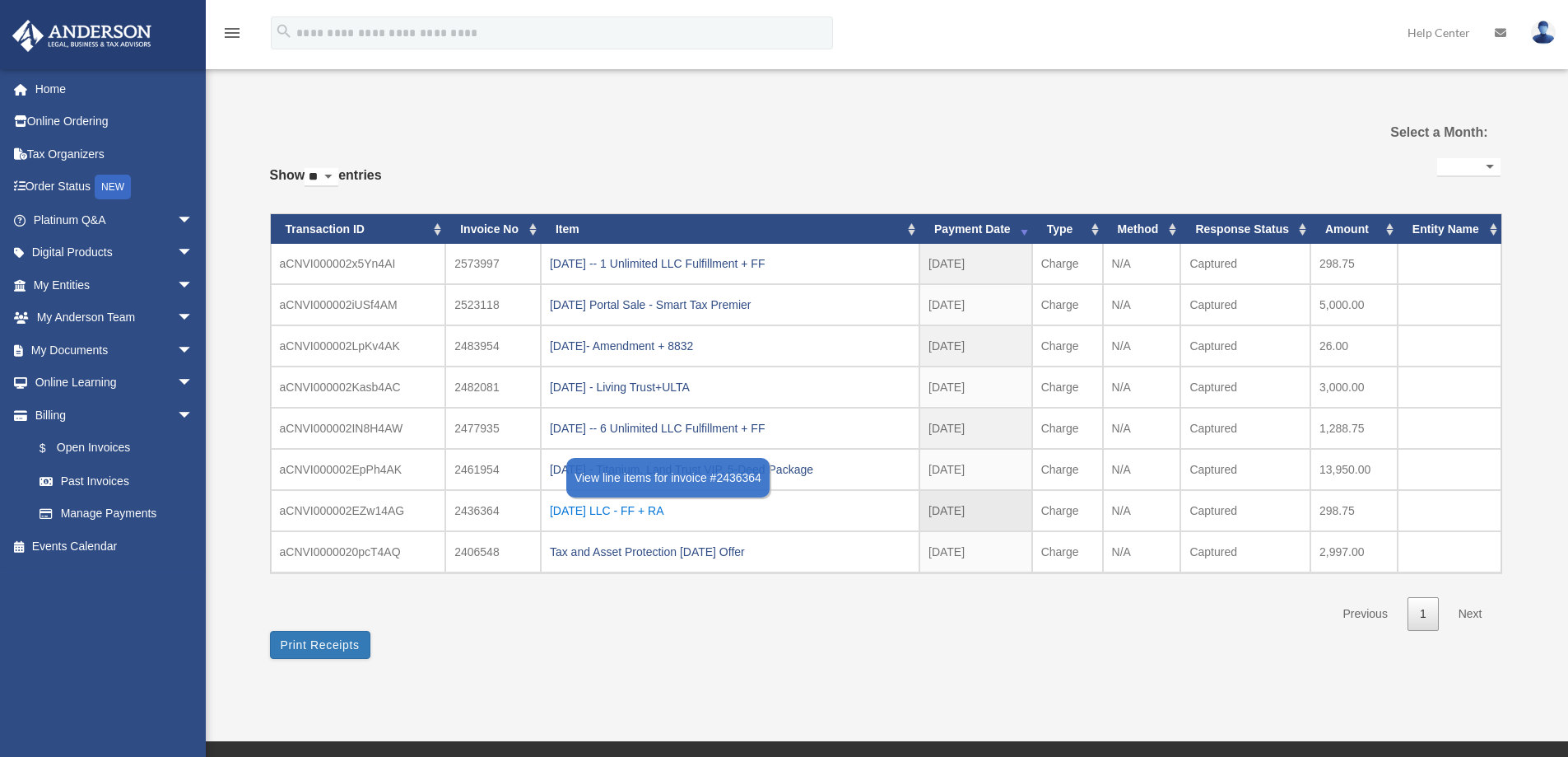
click at [652, 510] on div "[DATE] LLC - FF + RA" at bounding box center [730, 511] width 360 height 23
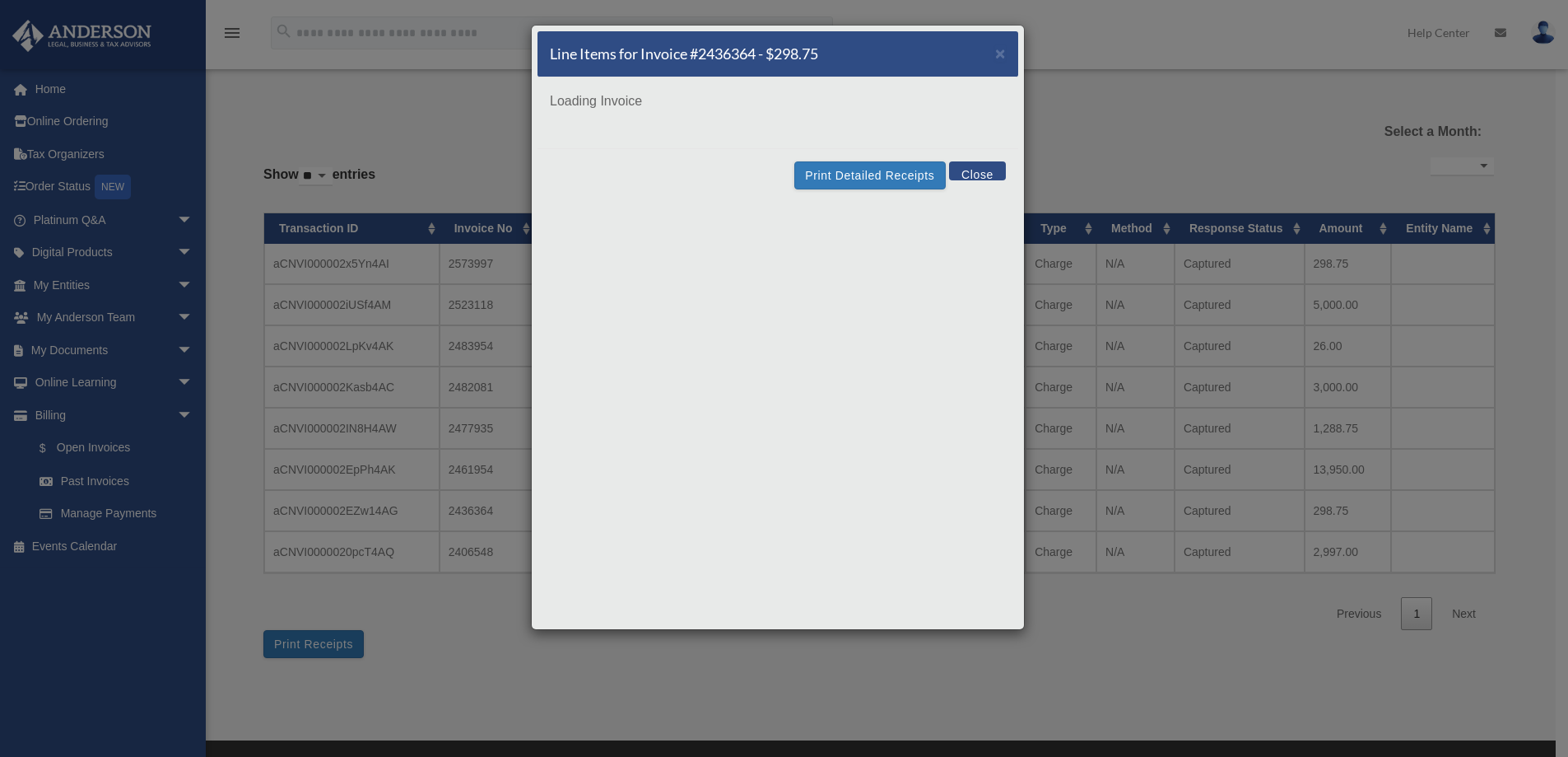
scroll to position [0, 0]
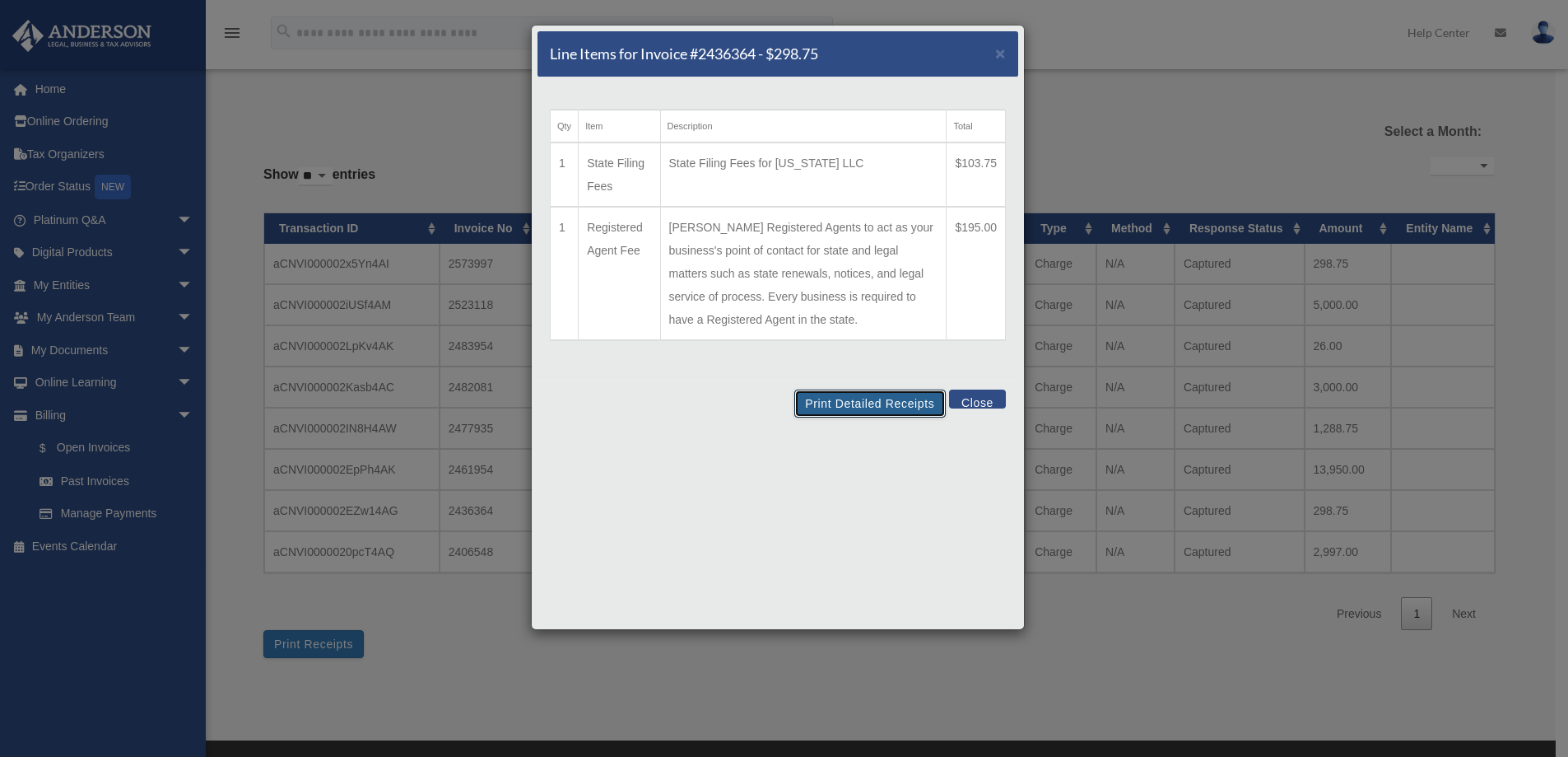
click at [893, 405] on button "Print Detailed Receipts" at bounding box center [869, 403] width 150 height 28
click at [989, 397] on button "Close" at bounding box center [977, 399] width 57 height 19
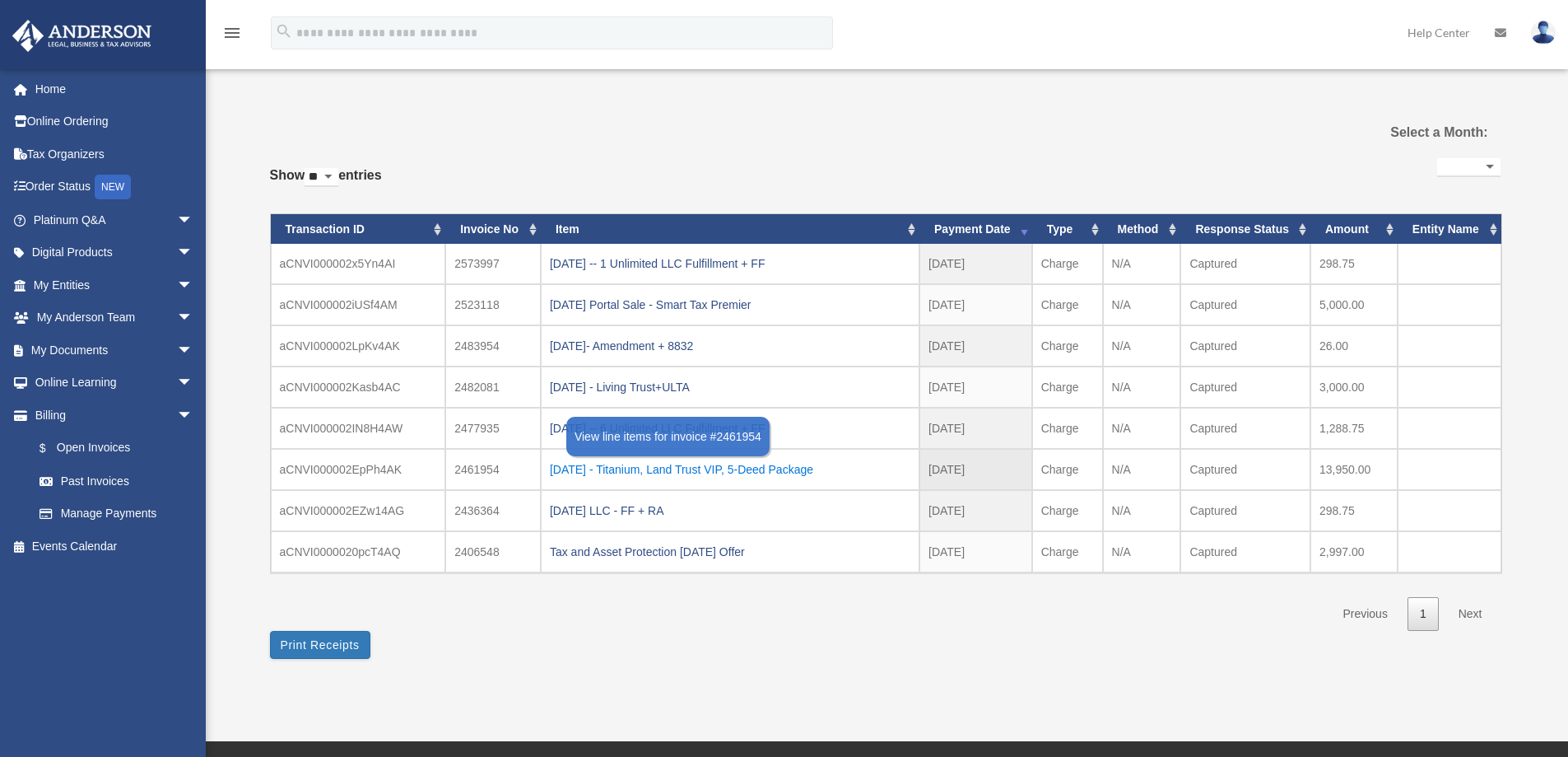
click at [783, 470] on div "[DATE] - Titanium, Land Trust VIP, 5-Deed Package" at bounding box center [730, 470] width 360 height 23
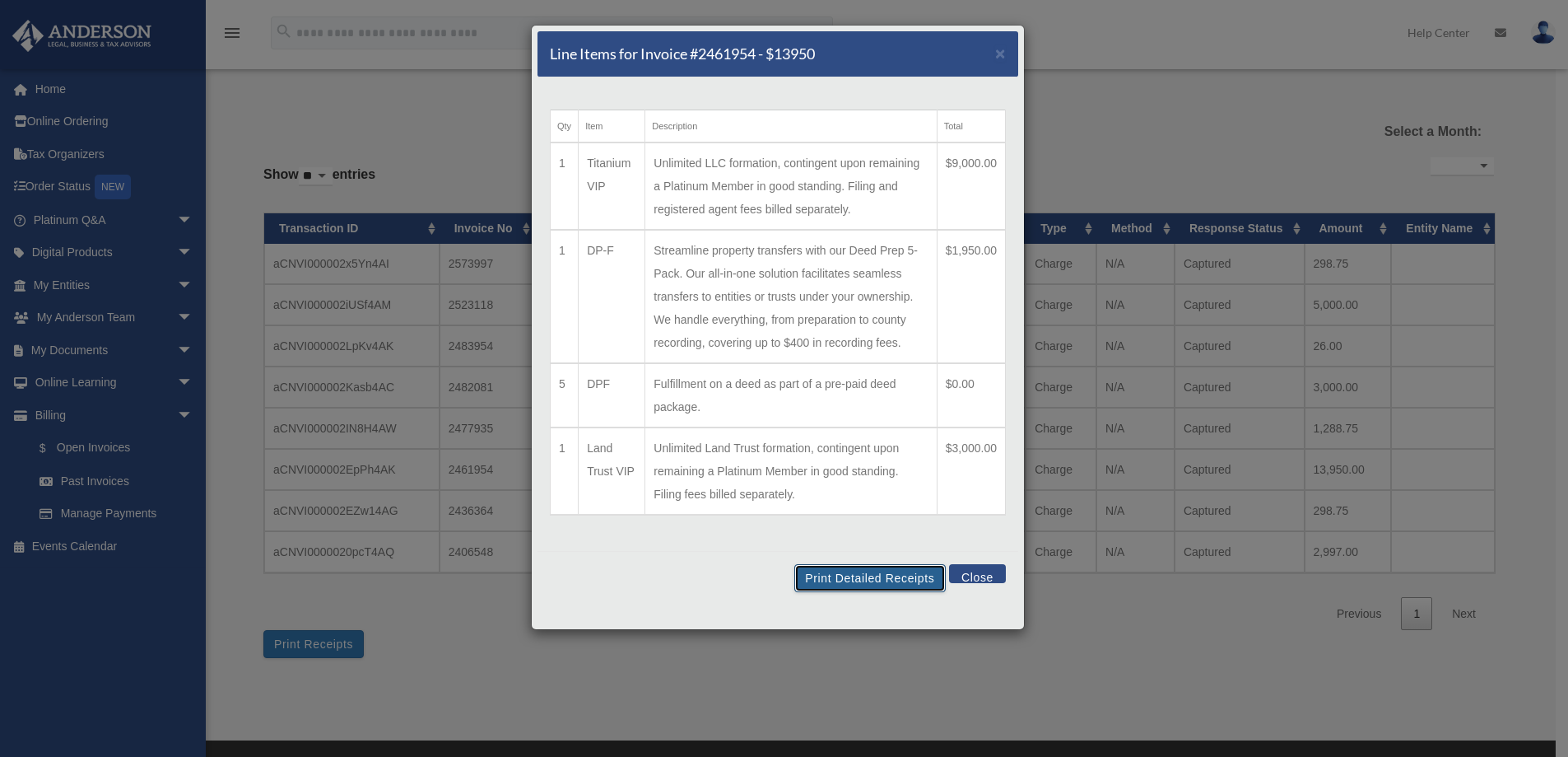
click at [873, 575] on button "Print Detailed Receipts" at bounding box center [869, 578] width 150 height 28
click at [972, 570] on button "Close" at bounding box center [977, 574] width 57 height 19
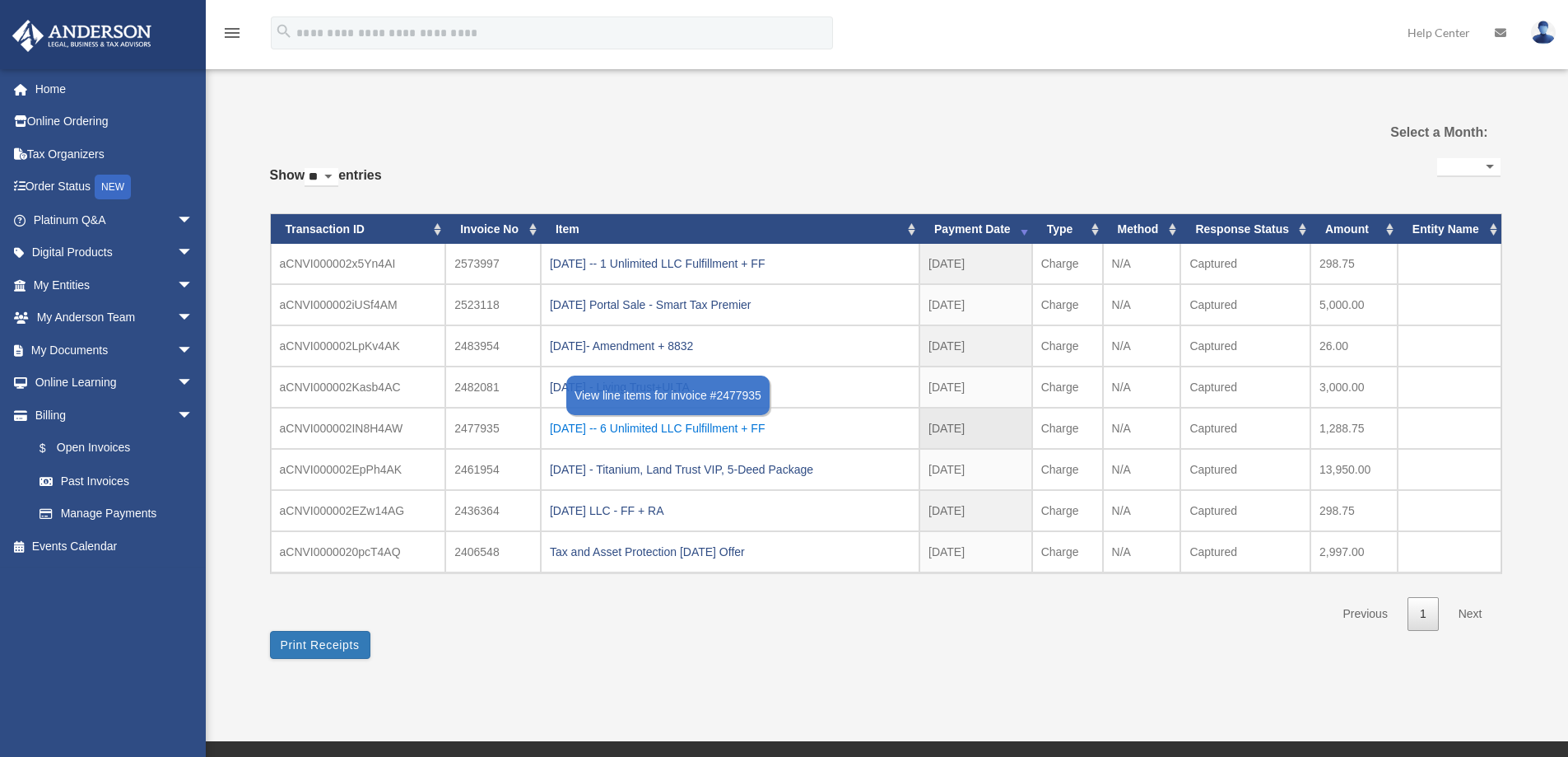
click at [732, 430] on div "[DATE] -- 6 Unlimited LLC Fulfillment + FF" at bounding box center [730, 428] width 360 height 23
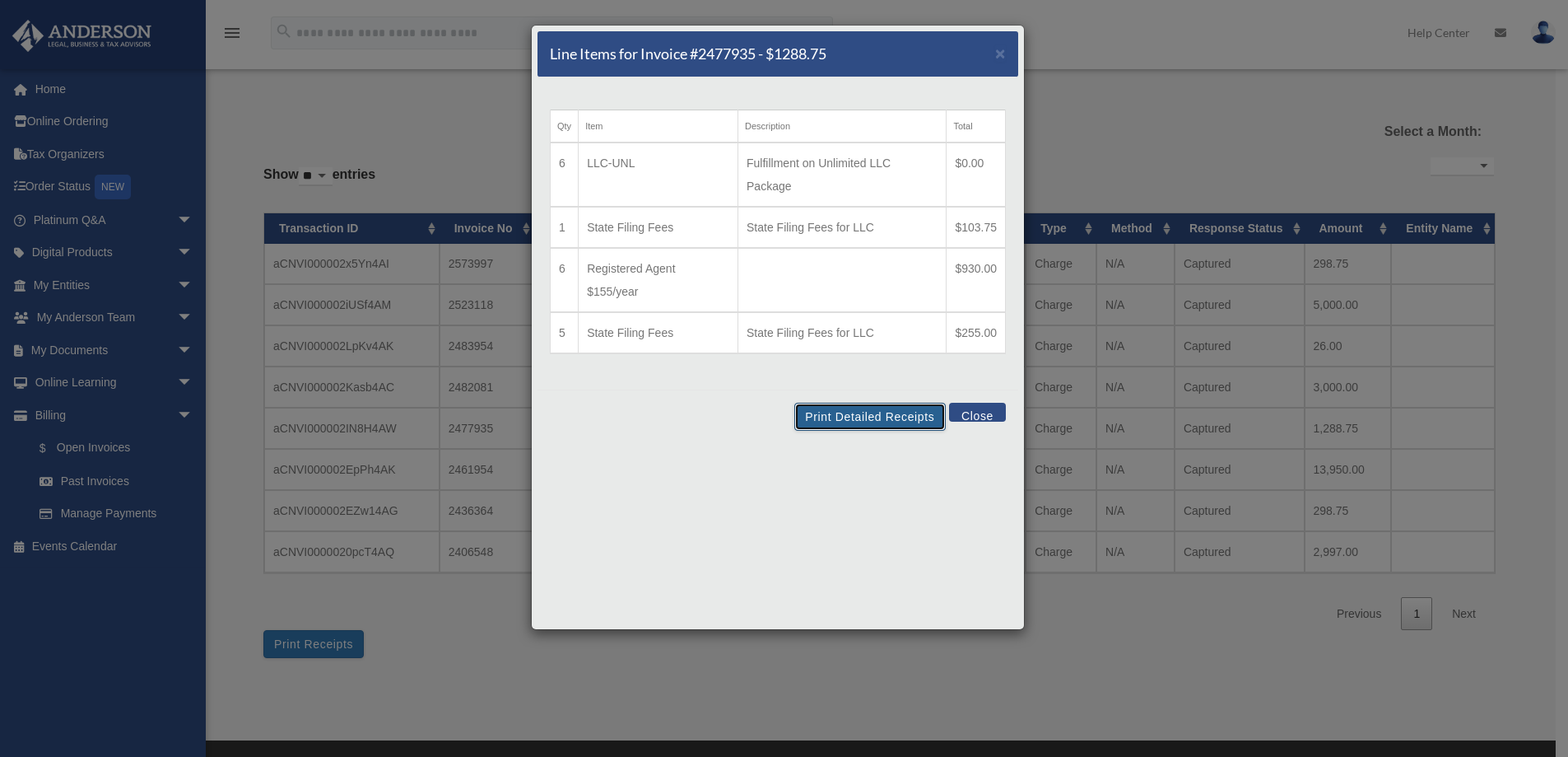
click at [857, 409] on button "Print Detailed Receipts" at bounding box center [869, 417] width 150 height 28
click at [982, 411] on button "Close" at bounding box center [977, 413] width 57 height 19
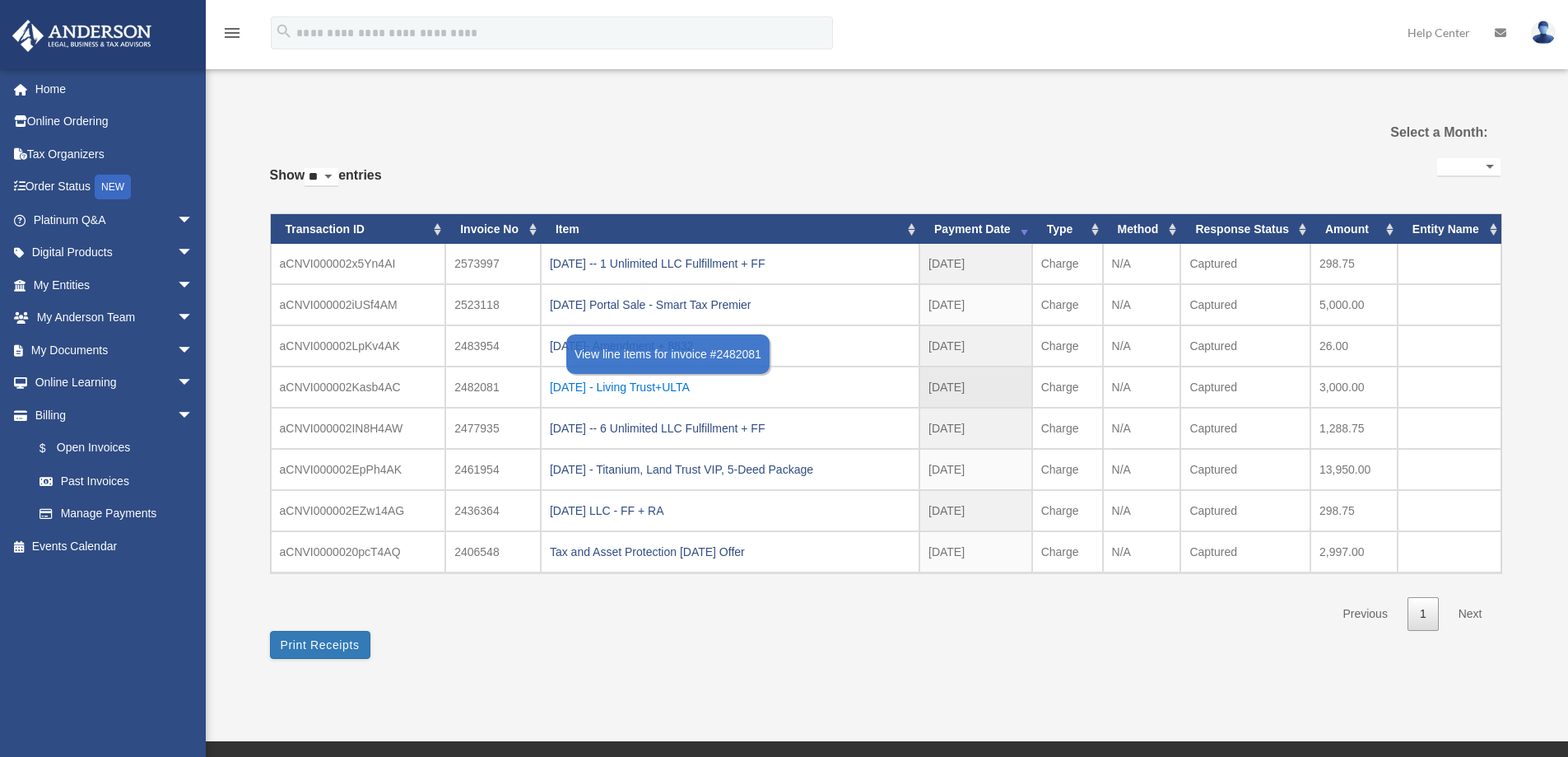
click at [689, 391] on div "[DATE] - Living Trust+ULTA" at bounding box center [730, 387] width 360 height 23
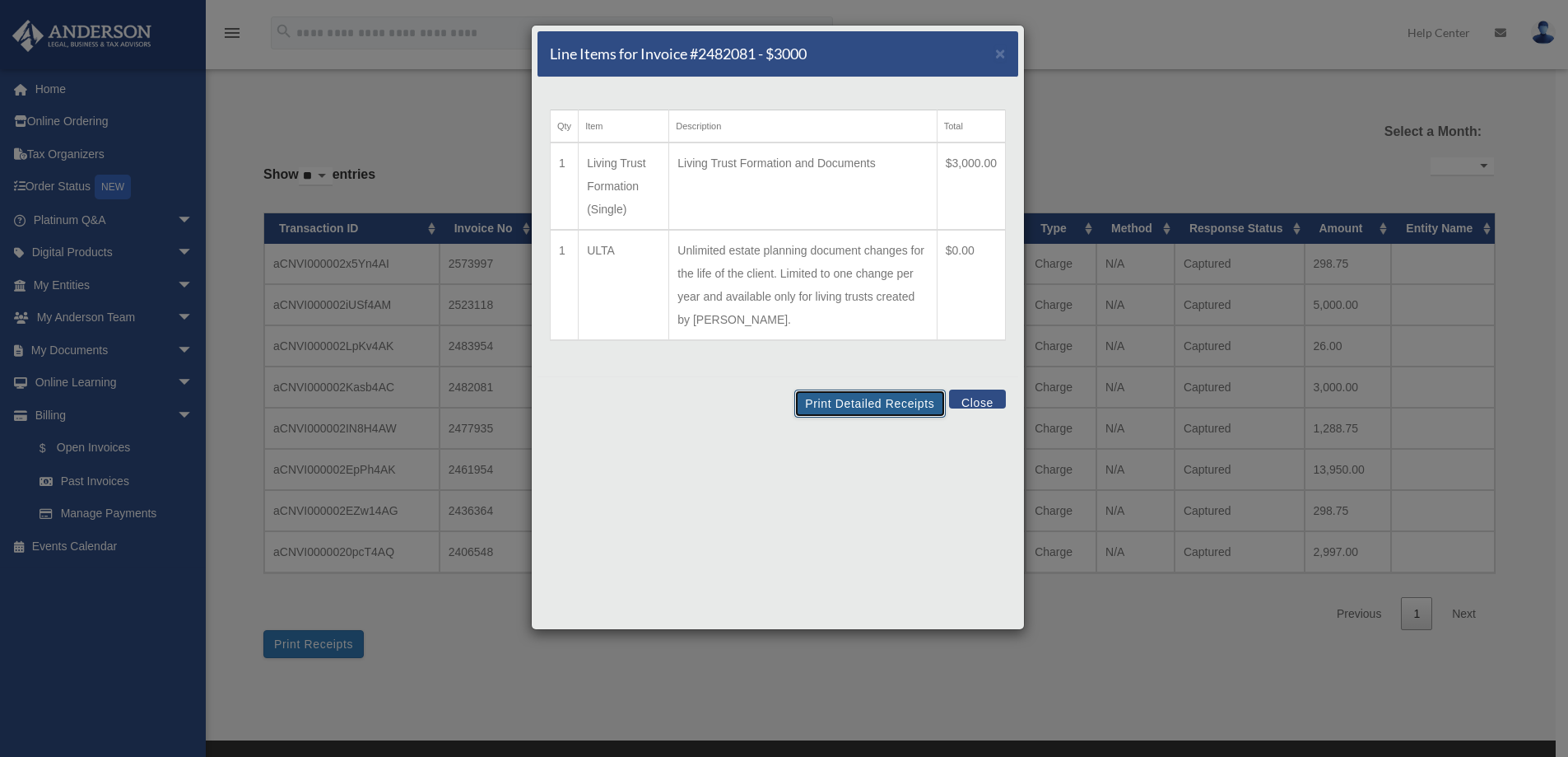
click at [845, 398] on button "Print Detailed Receipts" at bounding box center [869, 403] width 150 height 28
click at [983, 403] on button "Close" at bounding box center [977, 399] width 57 height 19
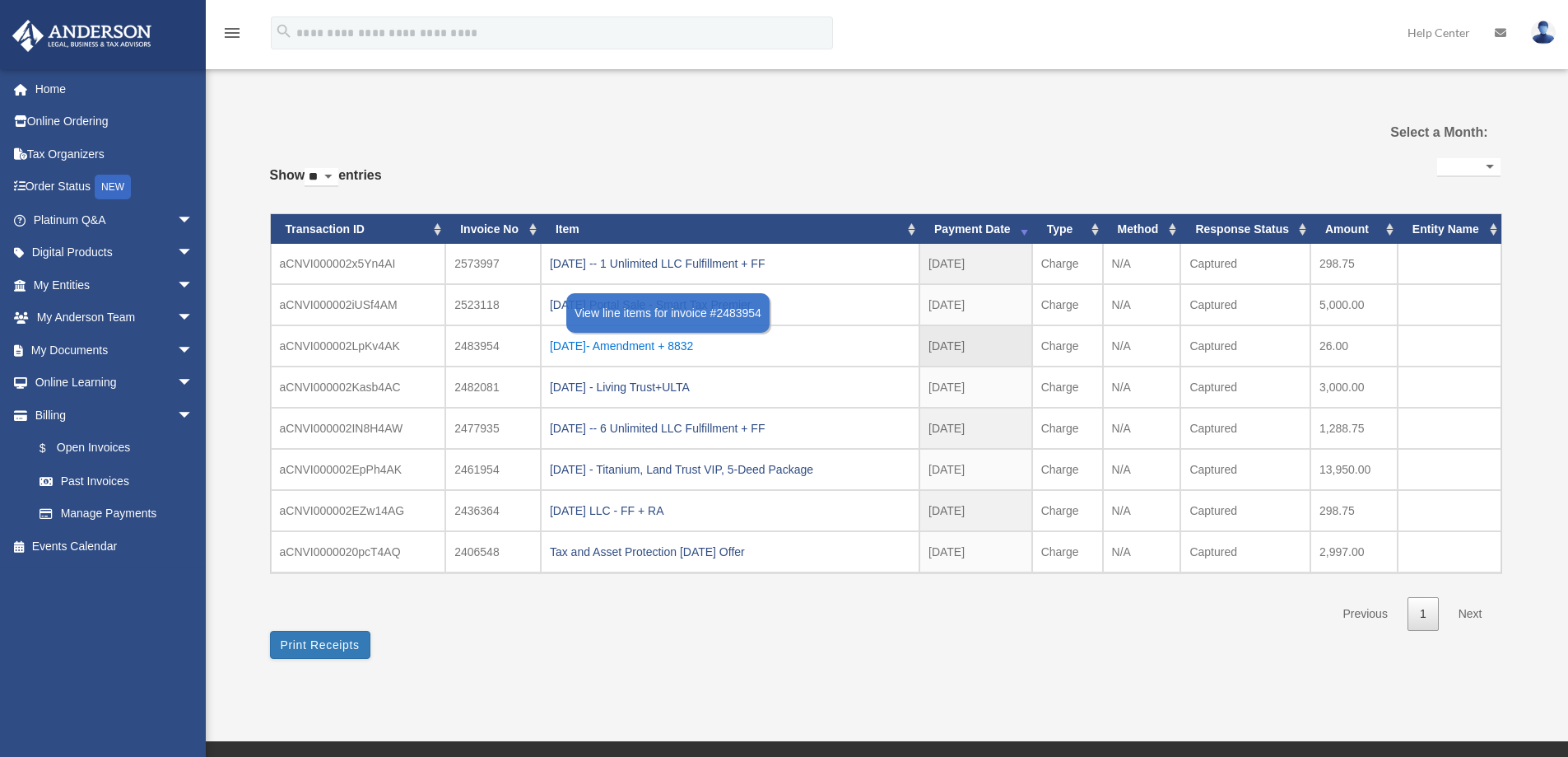
click at [700, 348] on div "[DATE]- Amendment + 8832" at bounding box center [730, 346] width 360 height 23
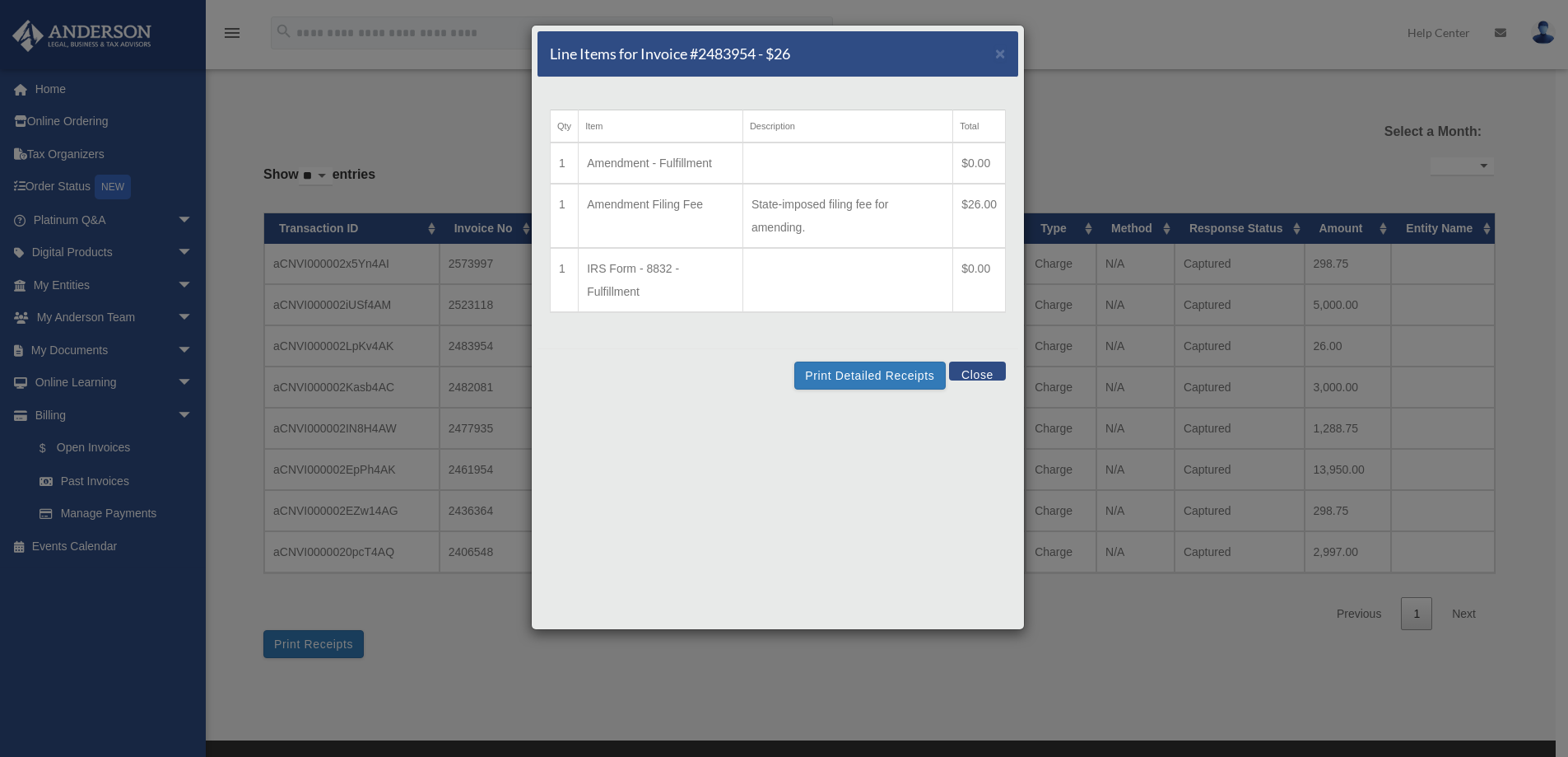
click at [866, 172] on td at bounding box center [847, 163] width 210 height 41
click at [887, 378] on button "Print Detailed Receipts" at bounding box center [869, 375] width 150 height 28
click at [972, 373] on button "Close" at bounding box center [977, 371] width 57 height 19
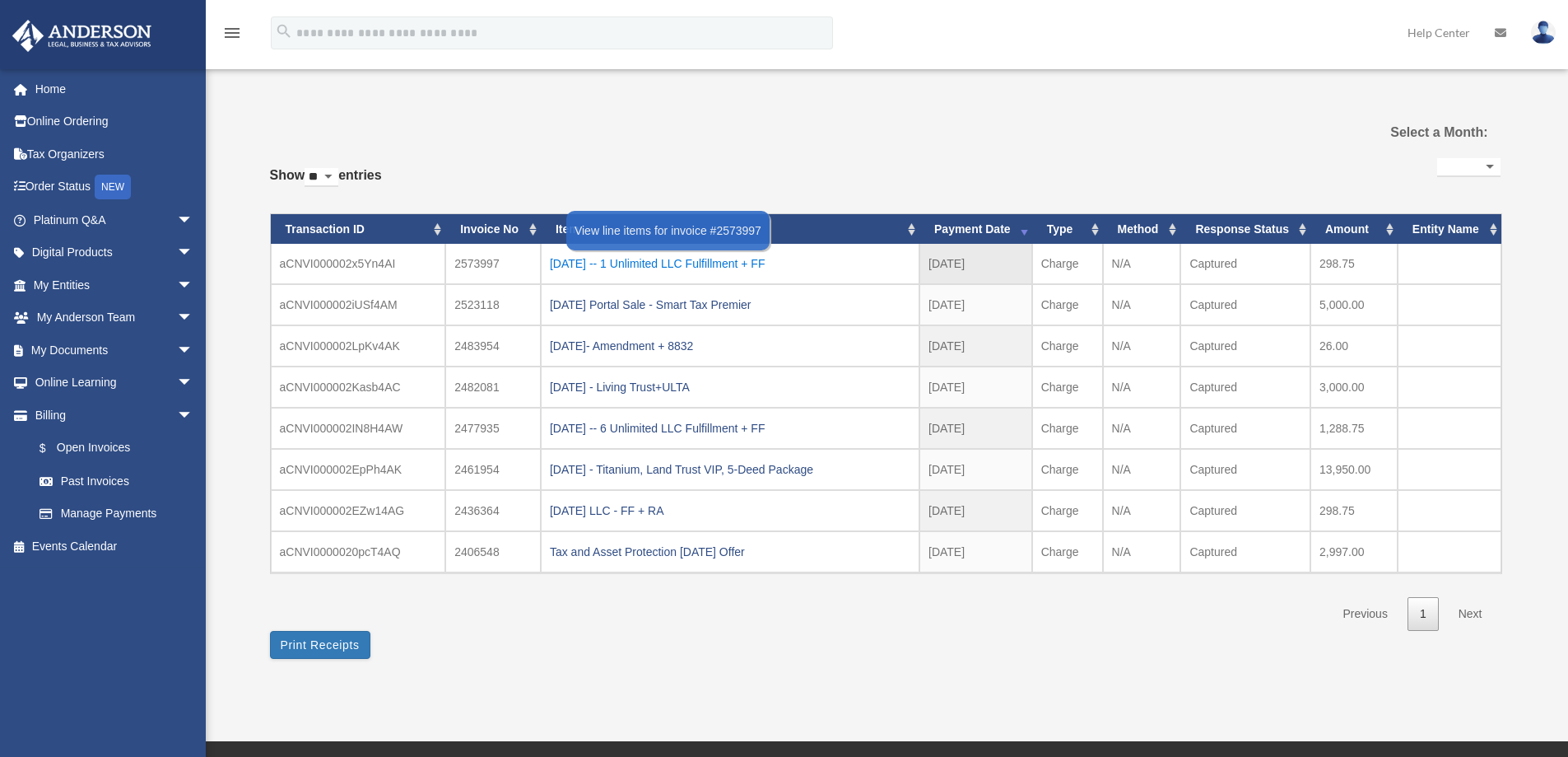
click at [719, 265] on div "[DATE] -- 1 Unlimited LLC Fulfillment + FF" at bounding box center [730, 263] width 360 height 23
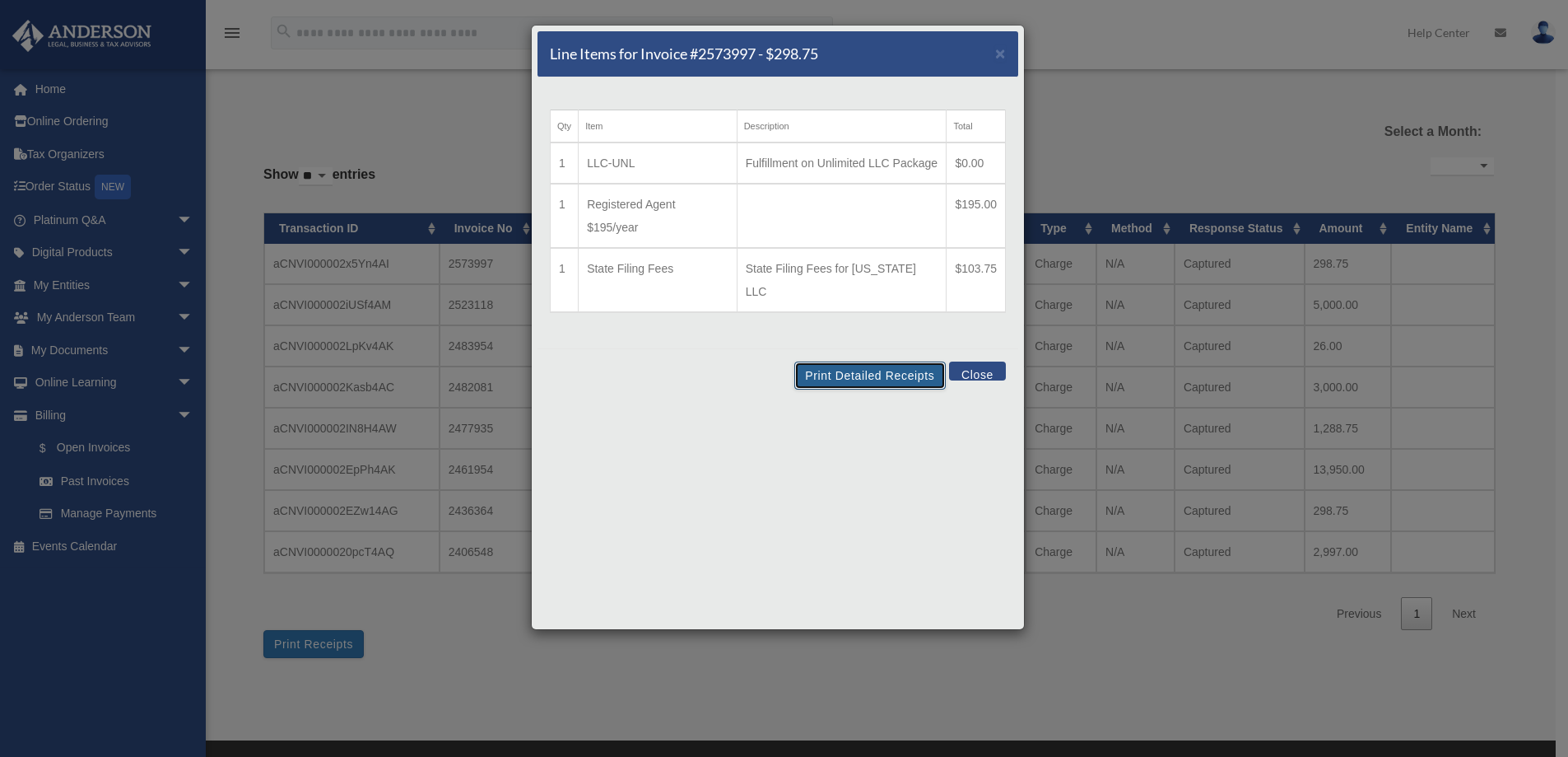
click at [865, 369] on button "Print Detailed Receipts" at bounding box center [869, 375] width 150 height 28
click at [974, 369] on button "Close" at bounding box center [977, 371] width 57 height 19
